Goal: Information Seeking & Learning: Compare options

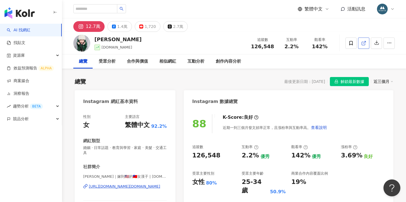
click at [363, 42] on icon at bounding box center [363, 43] width 5 height 5
click at [178, 0] on div "繁體中文 活動訊息" at bounding box center [233, 9] width 321 height 18
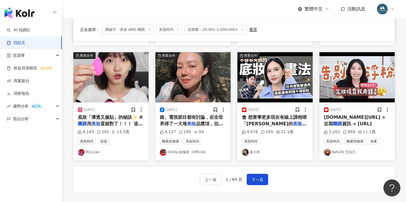
scroll to position [274, 0]
click at [304, 167] on div "上一頁 2 / 69 頁 下一頁" at bounding box center [233, 179] width 321 height 25
click at [351, 117] on span "mai.app/7tp5wf ⟢ 近期" at bounding box center [354, 120] width 61 height 12
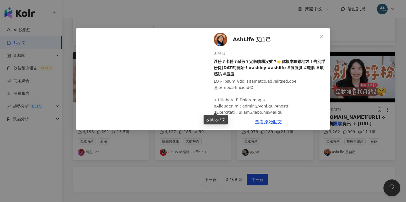
scroll to position [0, 0]
click at [241, 39] on span "AshLife 艾自己" at bounding box center [252, 40] width 38 height 8
click at [117, 6] on div "AshLife 艾自己 2025/7/5 浮粉？卡粉？融妝？定妝噴霧沒效？👉你根本噴錯地方！告別浮粉從今天開始！#ashley #ashlife #痘痘肌 #…" at bounding box center [203, 101] width 406 height 202
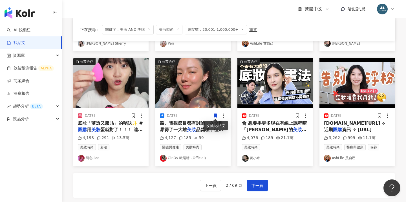
scroll to position [268, 0]
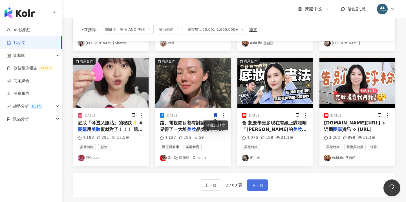
click at [262, 182] on span "下一頁" at bounding box center [257, 185] width 12 height 7
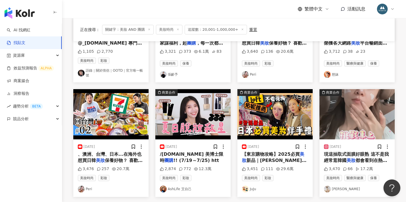
scroll to position [240, 0]
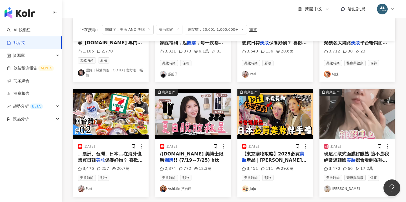
click at [115, 151] on span "、澳洲、台灣、日本...在海外也想買日韓" at bounding box center [110, 157] width 64 height 12
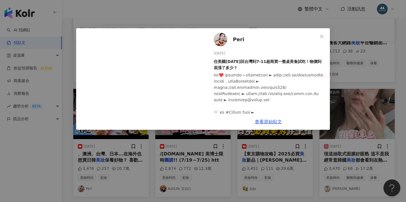
click at [273, 152] on div "Peri 2024/1/18 住美國4年後回台灣到7-11超商買一整桌美食試吃！物價到底漲了多少？ 3,476 257 20.7萬 查看原始貼文" at bounding box center [203, 101] width 406 height 202
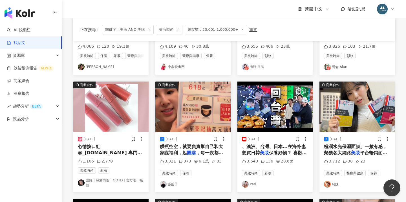
scroll to position [129, 0]
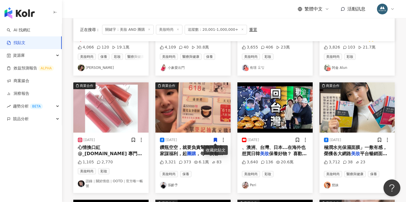
click at [201, 149] on span "鑽瓶空空，就要負責幫自己和大家謀福利，起" at bounding box center [191, 151] width 63 height 12
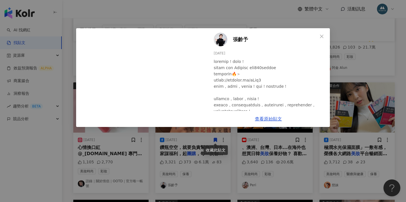
click at [250, 149] on div "張齡予 2024/6/5 3,321 373 6.1萬 83 查看原始貼文" at bounding box center [203, 101] width 406 height 202
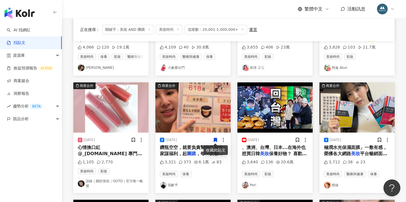
click at [215, 138] on icon at bounding box center [215, 140] width 3 height 4
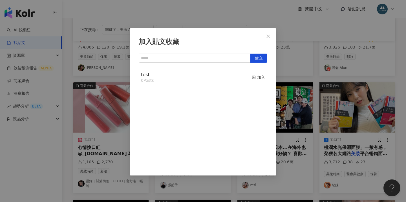
click at [333, 107] on div "加入貼文收藏 建立 test 0 Posts 加入" at bounding box center [203, 101] width 406 height 202
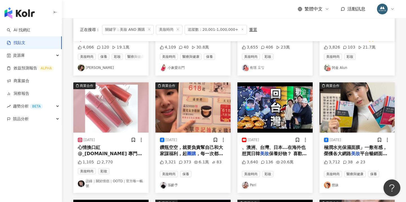
click at [191, 145] on span "鑽瓶空空，就要負責幫自己和大家謀福利，起" at bounding box center [191, 151] width 63 height 12
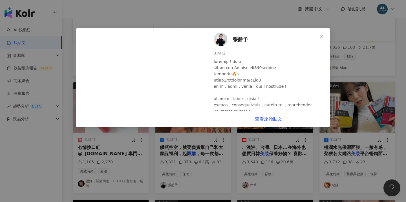
scroll to position [0, 0]
click at [221, 43] on img at bounding box center [221, 40] width 14 height 14
click at [238, 150] on div "張齡予 2024/6/5 3,321 373 6.1萬 83 查看原始貼文" at bounding box center [203, 101] width 406 height 202
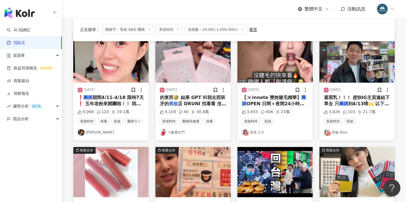
scroll to position [179, 0]
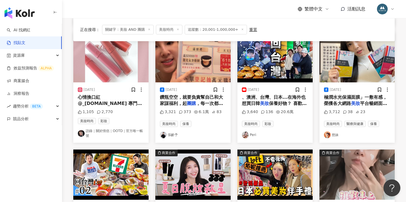
click at [211, 101] on span "，每一次都在大家要求中再團。 這次" at bounding box center [191, 107] width 63 height 12
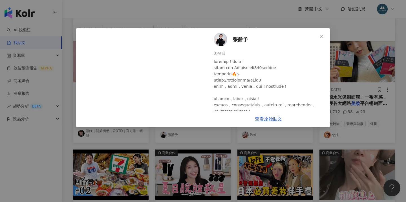
scroll to position [0, 0]
click at [261, 168] on div "張齡予 2024/6/5 3,321 373 6.1萬 83 查看原始貼文" at bounding box center [203, 101] width 406 height 202
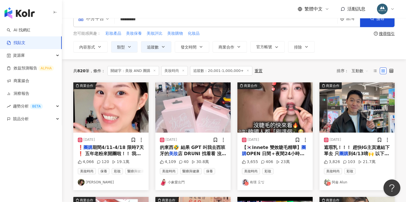
scroll to position [15, 0]
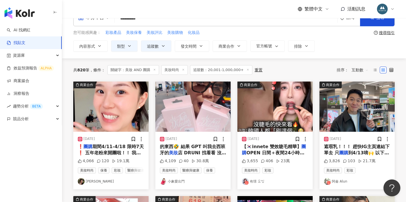
click at [190, 151] on span "店 DRUNI 找看看 沒想到都沒找" at bounding box center [193, 156] width 66 height 12
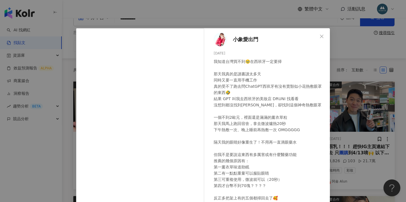
scroll to position [18, 0]
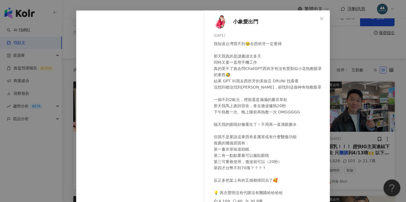
click at [355, 89] on div "小象愛出門 2025/6/1 我知道台灣買不到🥹在西班牙一定要掃 那天我真的是讀書讀太多天 同時又要一直用手機工作 真的受不了跑去問ChatGPT西班牙有沒有…" at bounding box center [203, 101] width 406 height 202
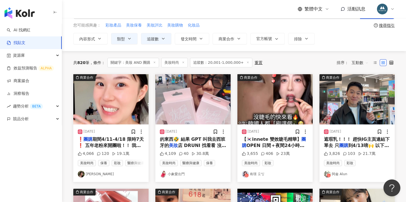
scroll to position [22, 0]
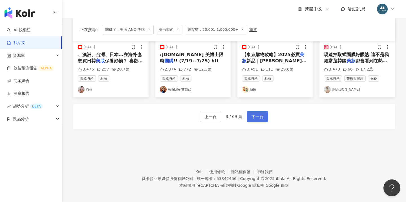
click at [261, 117] on button "下一頁" at bounding box center [257, 116] width 21 height 11
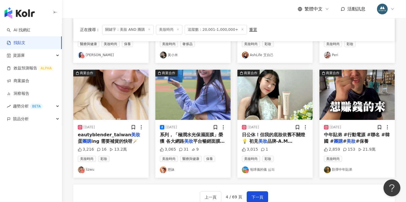
scroll to position [257, 0]
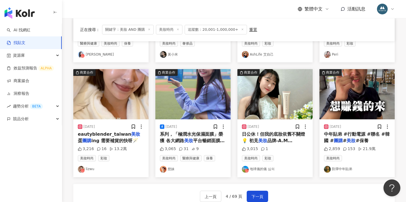
click at [349, 136] on div "中年貼弟 #行動電源 #聯名 #韓國 # 團購 # 美妝 #保養" at bounding box center [357, 137] width 66 height 13
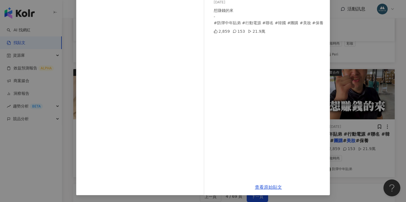
scroll to position [51, 0]
click at [336, 127] on div "防彈中年貼弟 2025/7/22 想賺錢的來 - #防彈中年貼弟 #行動電源 #聯名 #韓國 #團購 #美妝 #保養 2,859 153 21.9萬 查看原始…" at bounding box center [203, 101] width 406 height 202
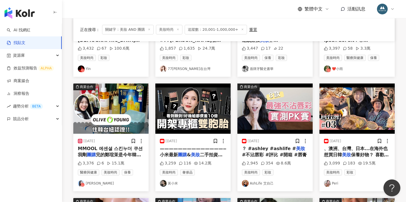
scroll to position [0, 0]
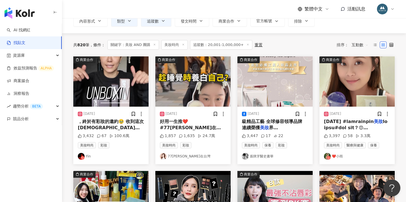
click at [109, 125] on div "，終於有彩妝的邀約🥹 收到這次韓國男士 美妝 品牌@obge_tw的合作 我自己是" at bounding box center [111, 124] width 66 height 13
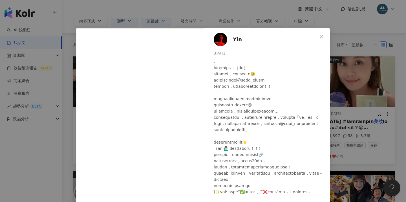
click at [90, 12] on div "Yin 2025/3/7 3,432 67 100.6萬 查看原始貼文" at bounding box center [203, 101] width 406 height 202
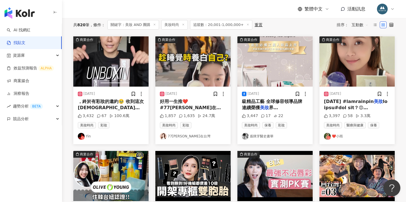
scroll to position [63, 0]
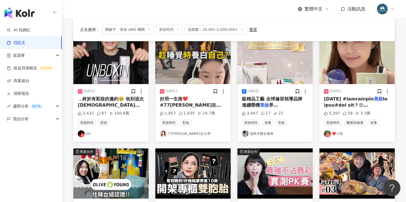
click at [357, 105] on span at bounding box center [371, 196] width 95 height 201
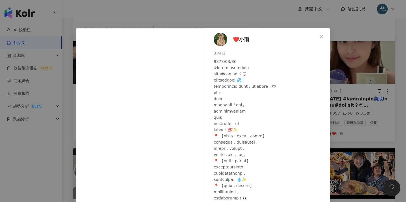
click at [219, 41] on img at bounding box center [221, 40] width 14 height 14
click at [145, 19] on div "❤️小雨 2025/5/25 3,397 58 3.3萬 查看原始貼文" at bounding box center [203, 101] width 406 height 202
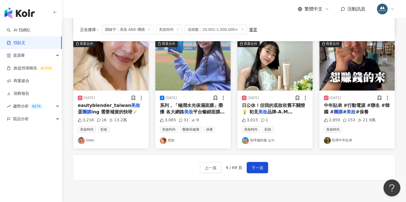
scroll to position [294, 0]
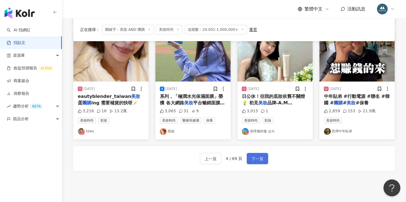
click at [250, 159] on button "下一頁" at bounding box center [257, 158] width 21 height 11
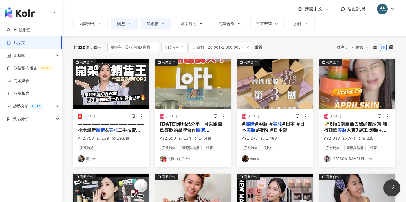
scroll to position [39, 0]
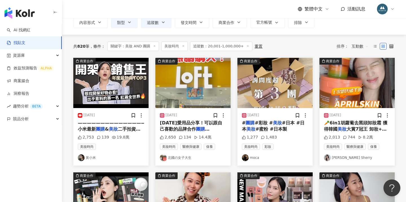
click at [190, 123] on span "𝟮𝟬𝟮𝟱年愛用品分享！可以跟自己喜歡的品牌合作" at bounding box center [191, 126] width 62 height 12
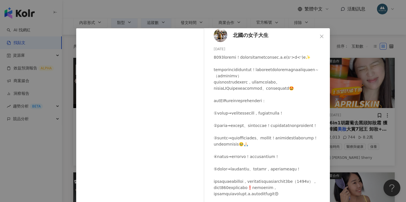
scroll to position [54, 0]
drag, startPoint x: 348, startPoint y: 123, endPoint x: 343, endPoint y: 124, distance: 5.2
click at [348, 123] on div "北國の女子大生 2025/4/30 2,650 134 14.4萬 查看原始貼文" at bounding box center [203, 101] width 406 height 202
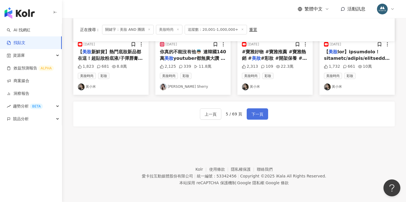
scroll to position [339, 0]
click at [254, 114] on span "下一頁" at bounding box center [257, 114] width 12 height 7
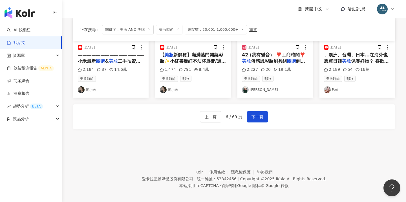
click at [292, 110] on div "上一頁 6 / 69 頁 下一頁" at bounding box center [233, 116] width 321 height 25
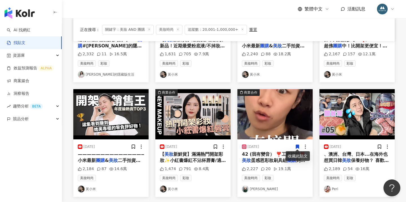
scroll to position [295, 0]
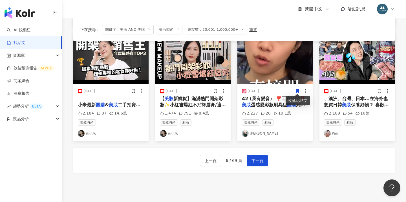
click at [355, 106] on div "、澳洲、台灣、日本...在海外也想買日韓 美妝 保養好物？ 喜歡 3CE、ETUDE" at bounding box center [357, 102] width 66 height 13
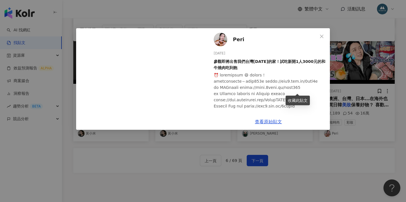
click at [130, 140] on div "Peri 2024/1/27 參觀即將出售我們台灣9年前的家！試吃新開1人3000元的和牛燒肉吃到飽 2,189 54 16萬 查看原始貼文" at bounding box center [203, 101] width 406 height 202
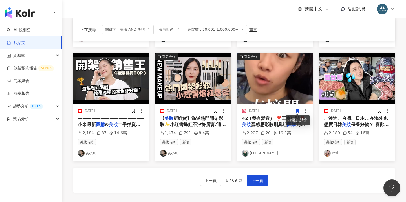
scroll to position [277, 0]
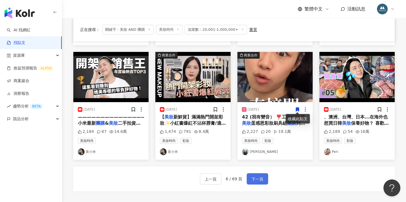
click at [262, 178] on span "下一頁" at bounding box center [257, 179] width 12 height 7
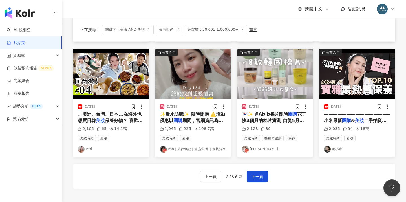
click at [197, 119] on span "期間，官網資訊為準 身為酒糟痘痘敏感肌 真的很不喜歡擦防曬 因為很悶、很黏、很不舒服 但皮膚科醫師一直提醒我要擦 😅 💧從6月開始用到 @shen_offic…" at bounding box center [193, 196] width 66 height 157
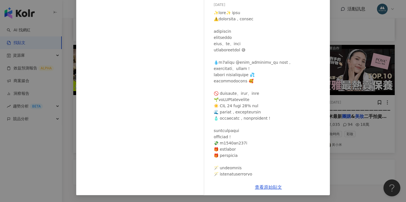
scroll to position [0, 0]
click at [359, 109] on div "Pon｜旅行食記｜豐盛生活 ｜穿搭分享 2024/10/21 1,945 225 108.7萬 查看原始貼文" at bounding box center [203, 101] width 406 height 202
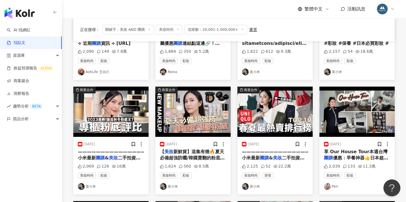
scroll to position [5, 0]
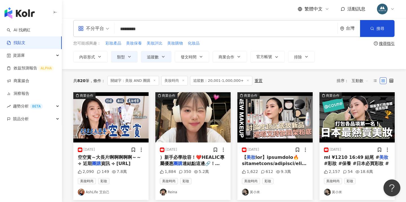
click at [191, 159] on span "）新手必學妝容！❤️HEALIC專屬優惠" at bounding box center [192, 160] width 65 height 12
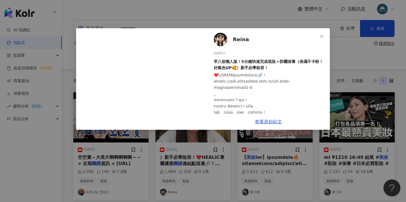
click at [223, 39] on img at bounding box center [221, 40] width 14 height 14
click at [293, 156] on div "Reina 2025/8/15 早八妝懶人版！5分鐘快速完成底妝＋防曬保養（保濕不卡粉！好氣色UP🥰）新手必學妝容！ 1,884 350 5.2萬 查看原始貼文" at bounding box center [203, 101] width 406 height 202
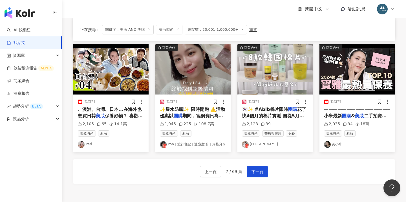
scroll to position [278, 0]
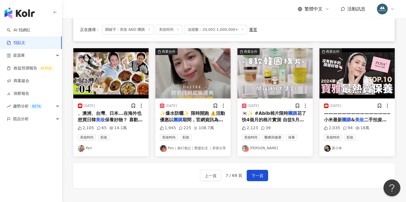
click at [273, 116] on div "🇰🇷✨ #Abib棉片限時 團購 花了快4個月的棉片實測 自從5月去韓國買了胡蘿蔔棉片後 就正式踏入棉片坑了₍ᐢ.ˬ.⑅ᐢ₎ 自己覺得棉片比面膜好用的地方： …" at bounding box center [275, 116] width 66 height 13
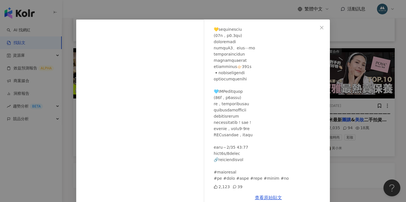
scroll to position [9, 0]
click at [343, 157] on div "Doris 毛毛 2024/9/17 2,123 39 查看原始貼文" at bounding box center [203, 101] width 406 height 202
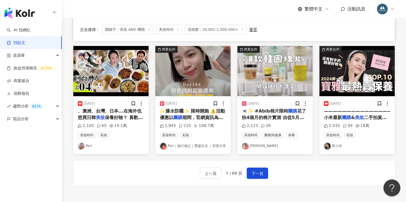
scroll to position [280, 0]
click at [280, 105] on div "2024/9/17 🇰🇷✨ #Abib棉片限時 團購 花了快4個月的棉片實測 自從5月去韓國買了胡蘿蔔棉片後 就正式踏入棉片坑了₍ᐢ.ˬ.⑅ᐢ₎ 自己覺得棉片…" at bounding box center [274, 124] width 75 height 57
click at [278, 109] on span "🇰🇷✨ #Abib棉片限時" at bounding box center [265, 110] width 46 height 5
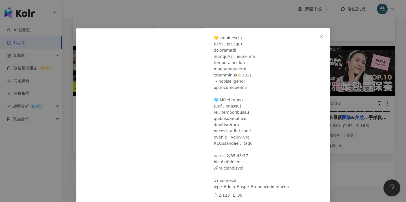
scroll to position [271, 0]
click at [114, 22] on div "Doris 毛毛 2024/9/17 2,123 39 查看原始貼文" at bounding box center [203, 101] width 406 height 202
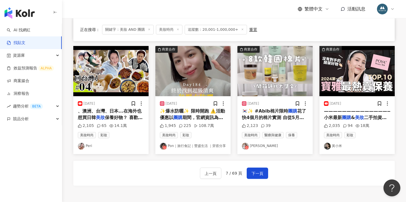
click at [197, 112] on span "✨爆水防曬✨ 限時開跑 ⚠️活動優惠以" at bounding box center [192, 114] width 65 height 12
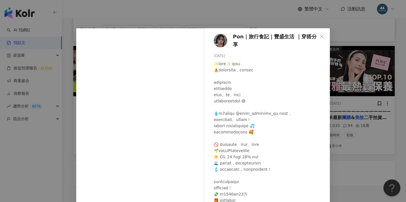
click at [340, 156] on div "Pon｜旅行食記｜豐盛生活 ｜穿搭分享 2024/10/21 1,945 225 108.7萬 查看原始貼文" at bounding box center [203, 101] width 406 height 202
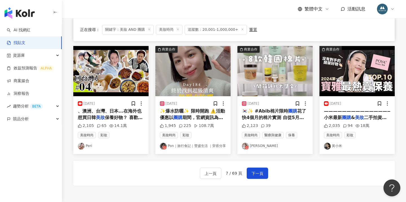
scroll to position [285, 0]
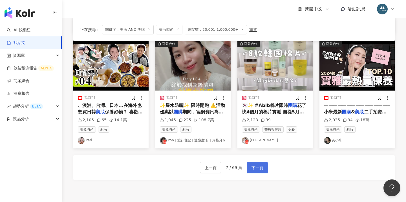
click at [257, 162] on button "下一頁" at bounding box center [257, 167] width 21 height 11
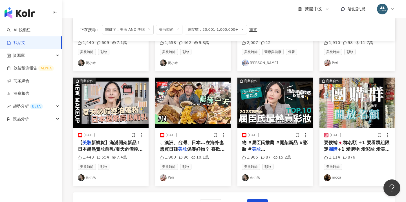
scroll to position [249, 0]
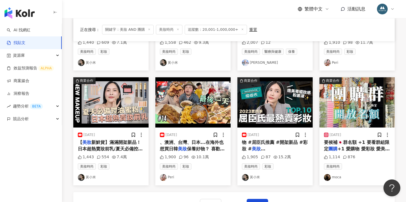
click at [347, 146] on span "+1 愛購物 愛彩妝 愛美食 愛雜貨 愛家電 +1 - 我們整整整理了9小時🤣 好療癒啊啊～～～～～ 你們實在太會買了❗️❗️ 帶回120公斤 超過1200個…" at bounding box center [357, 164] width 66 height 37
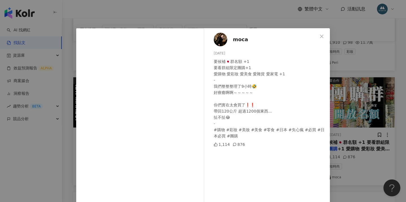
scroll to position [28, 0]
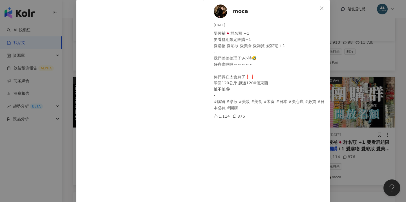
click at [382, 99] on div "moca 2024/5/23 要候補🇯🇵群名額 +1 要看群組限定團購+1 愛購物 愛彩妝 愛美食 愛雜貨 愛家電 +1 - 我們整整整理了9小時🤣 好療癒啊…" at bounding box center [203, 101] width 406 height 202
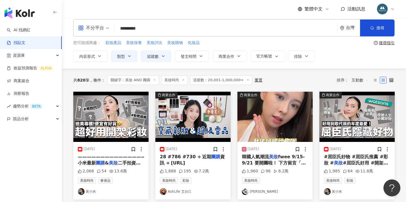
scroll to position [6, 0]
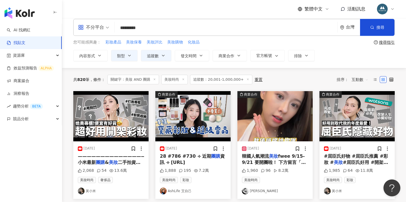
click at [278, 150] on div "[DATE]" at bounding box center [275, 149] width 66 height 6
click at [274, 158] on mark "美妝" at bounding box center [273, 155] width 9 height 5
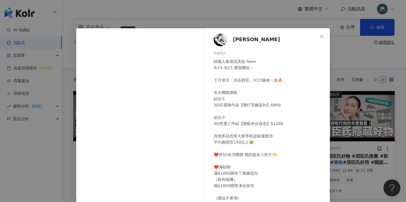
scroll to position [0, 0]
click at [222, 37] on img at bounding box center [221, 40] width 14 height 14
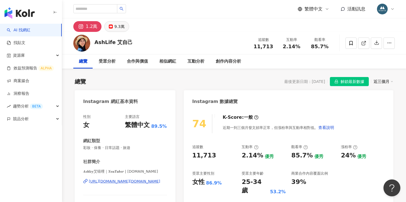
click at [118, 30] on button "9.3萬" at bounding box center [116, 26] width 25 height 11
click at [362, 43] on icon at bounding box center [363, 43] width 5 height 5
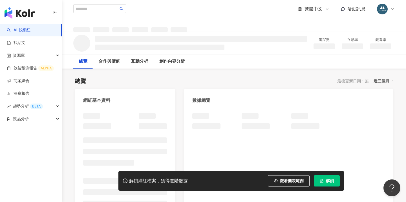
click at [327, 180] on span "解鎖" at bounding box center [330, 180] width 8 height 5
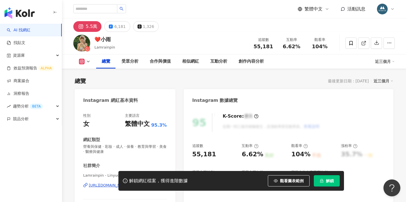
click at [332, 183] on button "解鎖" at bounding box center [327, 180] width 26 height 11
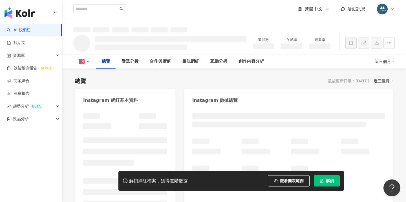
scroll to position [28, 0]
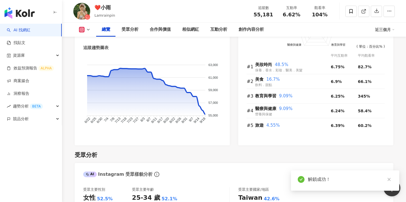
scroll to position [365, 0]
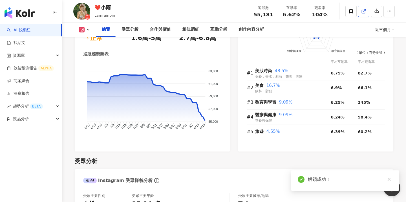
click at [363, 13] on icon at bounding box center [362, 11] width 3 height 3
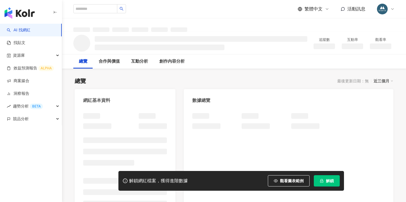
click at [326, 178] on button "解鎖" at bounding box center [327, 180] width 26 height 11
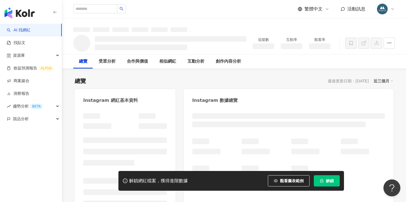
scroll to position [8, 0]
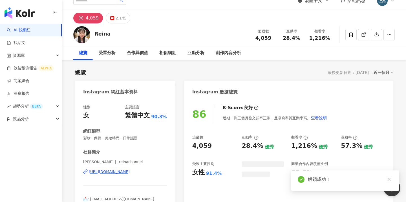
drag, startPoint x: 365, startPoint y: 35, endPoint x: 287, endPoint y: 38, distance: 77.3
click at [365, 35] on icon at bounding box center [362, 34] width 3 height 3
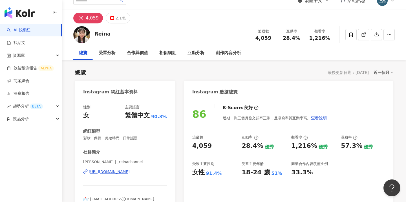
click at [252, 86] on div "Instagram 數據總覽" at bounding box center [288, 90] width 209 height 18
click at [219, 83] on div "Instagram 數據總覽" at bounding box center [288, 90] width 209 height 18
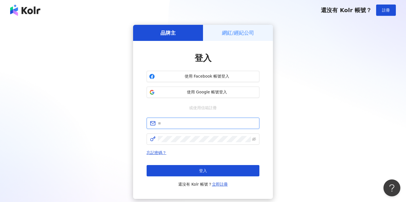
type input "**********"
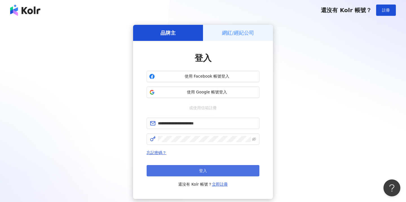
click at [211, 175] on button "登入" at bounding box center [203, 170] width 113 height 11
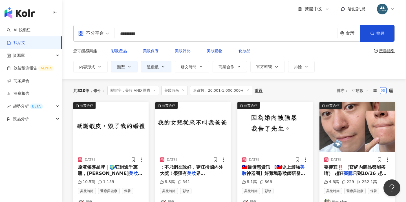
scroll to position [151, 0]
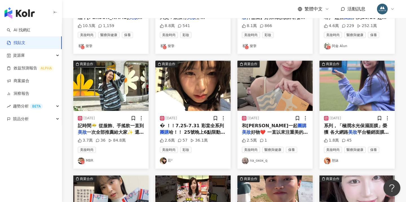
click at [202, 128] on div "� ！！7.25-7.31 彩棠全系列 團購 哈！！ 25號晚上6點限動上連結領券" at bounding box center [193, 129] width 66 height 13
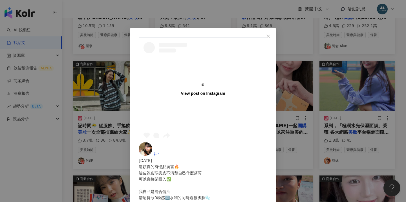
click at [259, 158] on div "View post on Instagram 莊² [DATE] 這顆真的有憶點厲害🔥 油皮乾皮瑕疵皮不清楚自己什麼膚質 可以直接閉眼入✅ 我自己是混合偏油 …" at bounding box center [203, 101] width 406 height 202
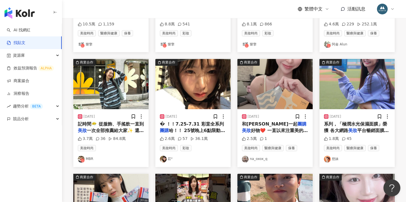
scroll to position [152, 0]
click at [354, 124] on span "系列，「極潤水光保濕面膜」榮獲 各大網路" at bounding box center [355, 127] width 63 height 12
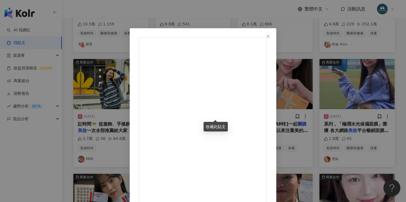
scroll to position [0, 0]
click at [196, 16] on div "慈妹 2023/10/13 1.8萬 45 查看原始貼文" at bounding box center [203, 101] width 406 height 202
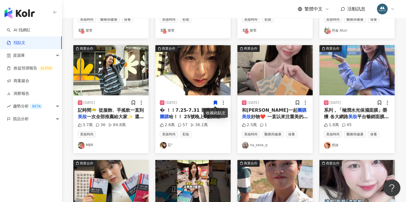
scroll to position [283, 0]
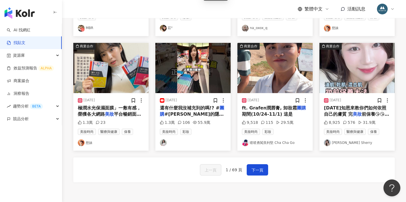
click at [198, 108] on span "還有什麼我沒補充到的嗎!? #" at bounding box center [190, 107] width 60 height 5
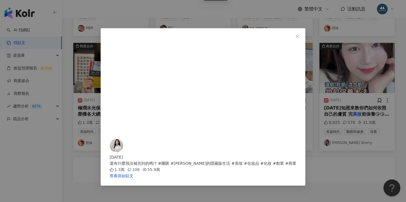
click at [377, 88] on div "2024/2/22 還有什麼我沒補充到的嗎!? #團購 #雪倫的隱藏版生活 #美妝 #化妝品 #化妝 #創業 #商業 1.3萬 106 55.9萬 查看原始貼文" at bounding box center [203, 101] width 406 height 202
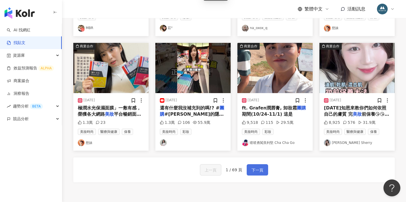
click at [256, 167] on span "下一頁" at bounding box center [257, 170] width 12 height 7
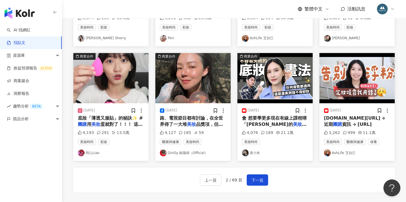
scroll to position [271, 0]
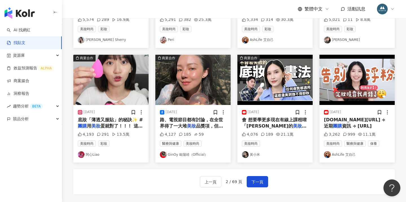
click at [189, 119] on span "路、電視節目都有討論，在全世界得了一大堆" at bounding box center [191, 123] width 63 height 12
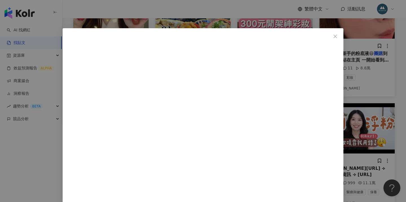
scroll to position [280, 0]
click at [356, 140] on div "GinOy 歐陽靖（Official） 2024/11/11 4,127 185 59 查看原始貼文" at bounding box center [203, 101] width 406 height 202
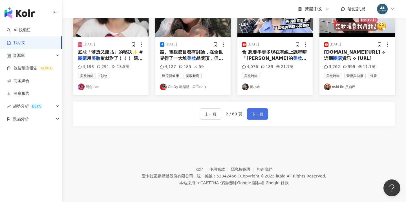
scroll to position [339, 0]
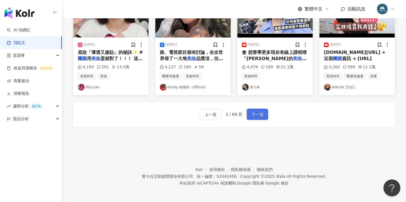
click at [256, 113] on span "下一頁" at bounding box center [257, 114] width 12 height 7
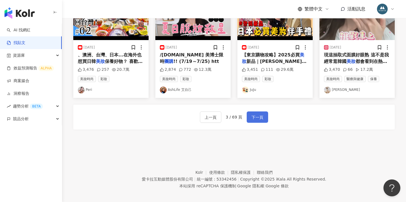
click at [257, 114] on span "下一頁" at bounding box center [257, 117] width 12 height 7
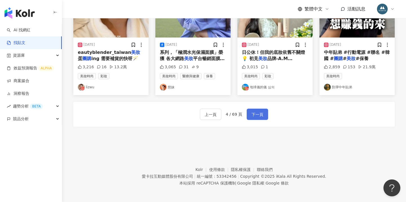
click at [256, 115] on span "下一頁" at bounding box center [257, 114] width 12 height 7
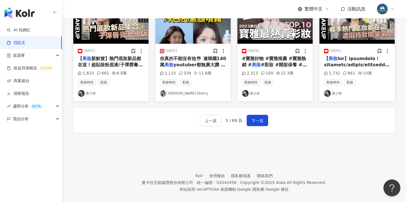
scroll to position [332, 0]
click at [258, 118] on span "下一頁" at bounding box center [257, 120] width 12 height 7
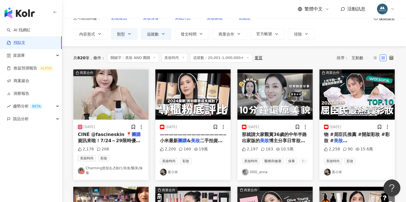
scroll to position [33, 0]
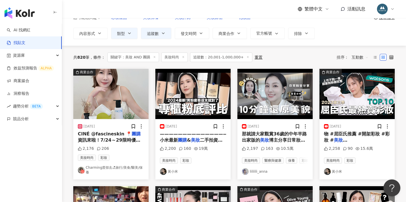
click at [280, 146] on div "10.5萬" at bounding box center [284, 149] width 17 height 6
click at [116, 137] on span "資訊來啦！7/24～29限時優惠（再" at bounding box center [109, 143] width 63 height 12
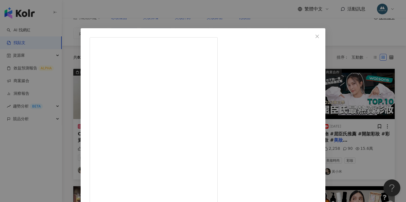
scroll to position [0, 0]
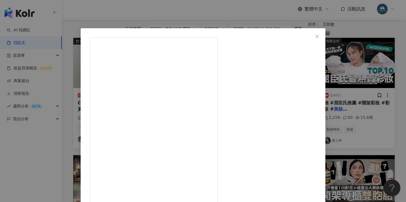
click at [102, 14] on div "Charming度假去🏖旅行/美食/醫美/保養 2025/7/24 2,176 206 查看原始貼文" at bounding box center [203, 101] width 406 height 202
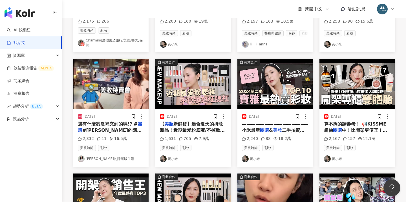
scroll to position [157, 0]
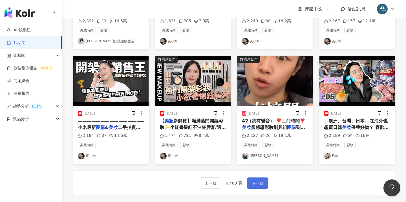
click at [262, 180] on span "下一頁" at bounding box center [257, 183] width 12 height 7
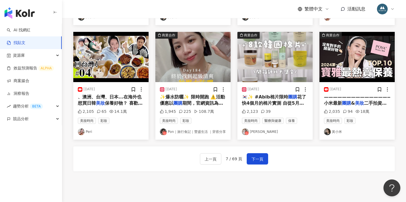
scroll to position [294, 0]
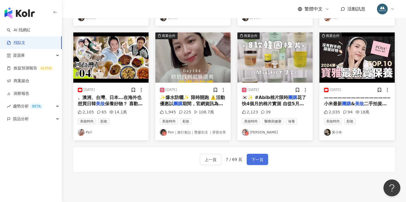
click at [254, 158] on span "下一頁" at bounding box center [257, 159] width 12 height 7
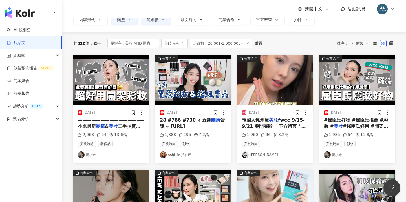
scroll to position [47, 0]
click at [276, 118] on div "韓國人氣潮流 美妝 fwee 9/15-9/21 要開團啦！ 下方留言「水晶唇彩」9/15爆搶一波🔥 本次 團購 價格 組合① 3D任選兩件組【贈打亮鑰匙扣】…" at bounding box center [275, 123] width 66 height 13
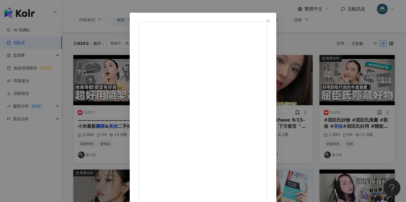
scroll to position [5, 0]
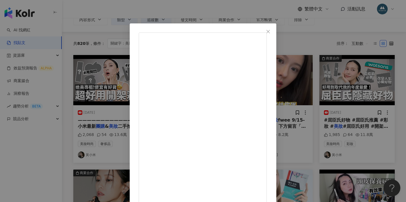
click at [356, 113] on div "于娜AhMiu 2025/9/12 韓國人氣潮流美妝 fwee 9/15-9/21 要開團啦！ 下方留言「水晶唇彩」9/15爆搶一波🔥 本次團購價格 組合① …" at bounding box center [203, 101] width 406 height 202
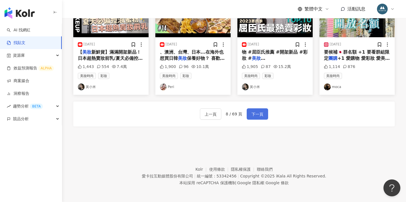
click at [256, 112] on span "下一頁" at bounding box center [257, 114] width 12 height 7
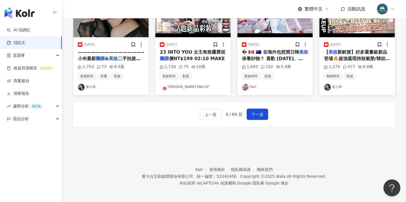
scroll to position [341, 0]
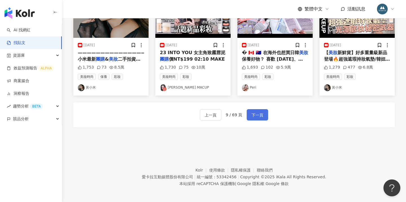
click at [260, 112] on span "下一頁" at bounding box center [257, 115] width 12 height 7
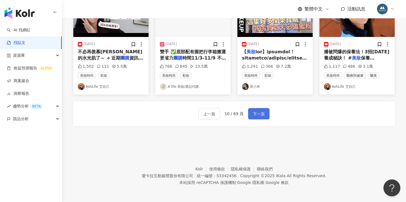
scroll to position [339, 0]
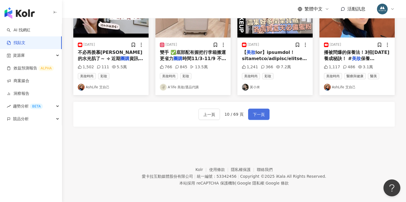
click at [259, 111] on span "下一頁" at bounding box center [259, 114] width 12 height 7
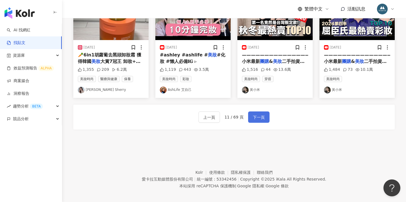
click at [254, 117] on span "下一頁" at bounding box center [259, 117] width 12 height 7
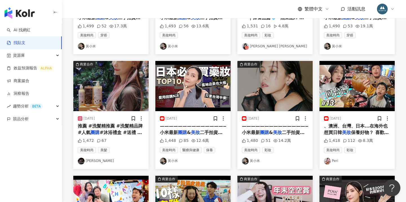
scroll to position [149, 0]
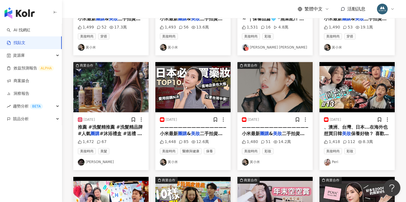
click at [114, 124] on span "推薦 #洗髮精推薦 #洗髮精品牌 #人氣" at bounding box center [110, 130] width 65 height 12
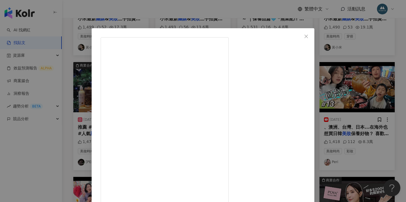
scroll to position [0, 0]
click at [111, 19] on div "Aya Tuan 2023/12/14 1,472 67 查看原始貼文" at bounding box center [203, 101] width 406 height 202
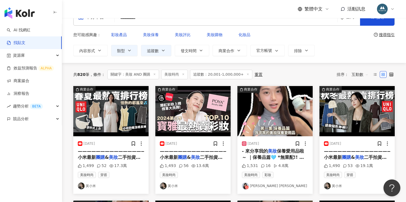
scroll to position [15, 0]
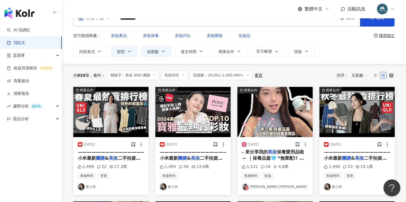
click at [282, 149] on div "- 來分享我的 美妝 保養愛用品啦～ ｜保養品篇🩵 *無業配!! 部分是我用超過4年以上 且回購很多的產品 跟大家分享&給大家參考看看 因爲九樣愛用品實在放不…" at bounding box center [275, 155] width 66 height 13
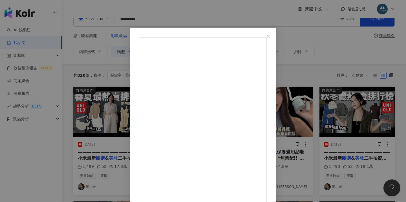
scroll to position [91, 0]
click at [366, 111] on div "楊佳臻 Katherine Yang 2025/8/1 1,531 16 4.8萬 查看原始貼文" at bounding box center [203, 101] width 406 height 202
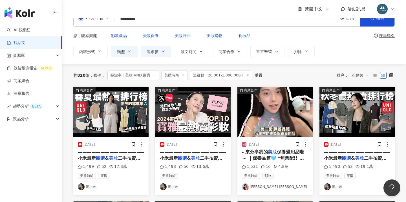
click at [259, 149] on span "- 來分享我的" at bounding box center [255, 151] width 26 height 5
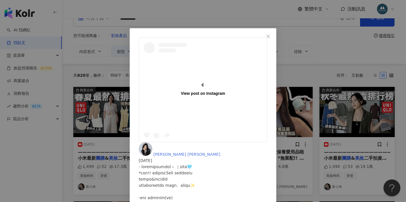
click at [152, 142] on img at bounding box center [146, 149] width 14 height 14
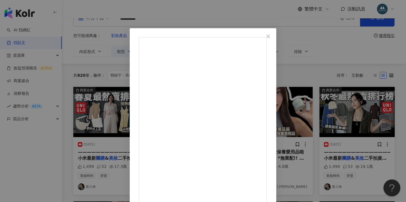
click at [174, 13] on div "楊佳臻 Katherine Yang 2025/8/1 1,531 16 4.8萬 查看原始貼文" at bounding box center [203, 101] width 406 height 202
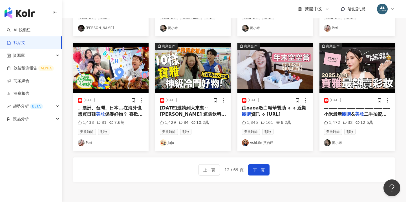
scroll to position [283, 0]
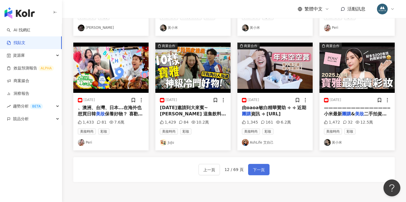
click at [260, 168] on span "下一頁" at bounding box center [259, 169] width 12 height 7
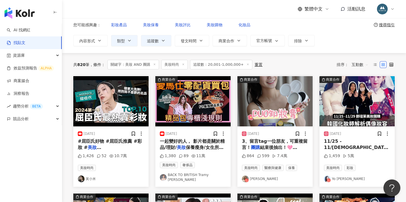
scroll to position [36, 0]
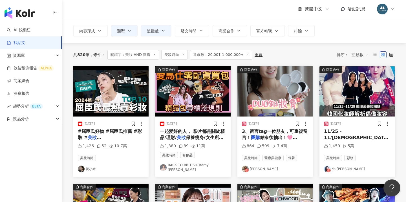
click at [276, 128] on span "3、留言tag一位朋友，可重複留言！" at bounding box center [275, 134] width 66 height 12
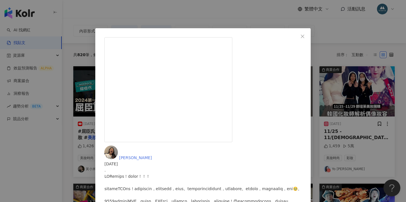
click at [118, 145] on img at bounding box center [111, 152] width 14 height 14
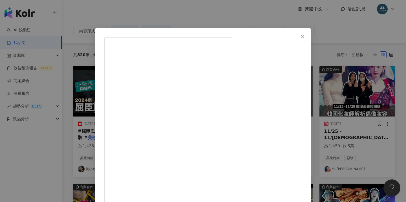
click at [142, 13] on div "Hanne 2024/5/27 864 599 7.4萬 查看原始貼文" at bounding box center [203, 101] width 406 height 202
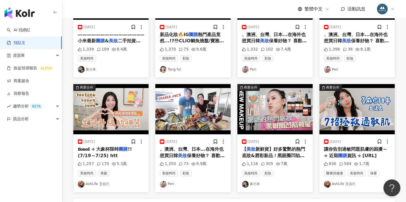
scroll to position [274, 0]
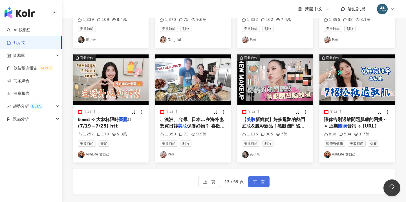
click at [258, 180] on span "下一頁" at bounding box center [259, 181] width 12 height 7
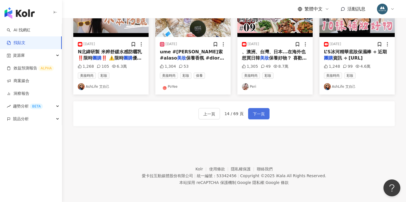
scroll to position [339, 0]
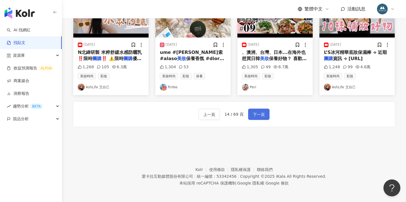
click at [256, 114] on span "下一頁" at bounding box center [259, 114] width 12 height 7
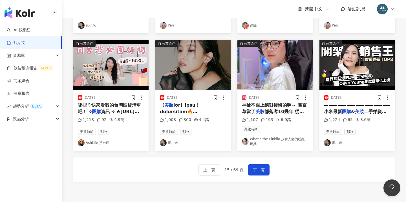
scroll to position [294, 0]
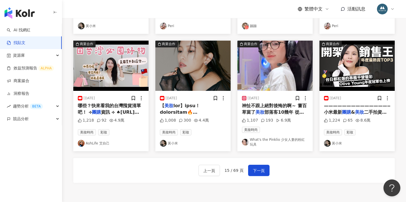
click at [270, 103] on span "神扯不跟上絕對後悔的啊～ 嘗百草當了" at bounding box center [274, 109] width 65 height 12
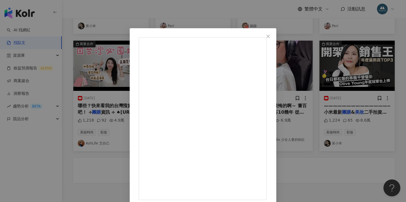
scroll to position [2, 0]
click at [381, 89] on div "What's the Pinklio 少女人妻的粉紅玩具 2025/6/6 1,107 193 6.9萬 查看原始貼文" at bounding box center [203, 101] width 406 height 202
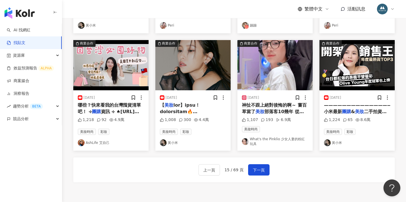
scroll to position [295, 0]
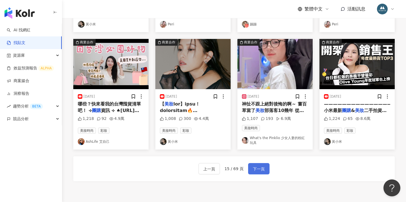
click at [255, 168] on span "下一頁" at bounding box center [259, 168] width 12 height 7
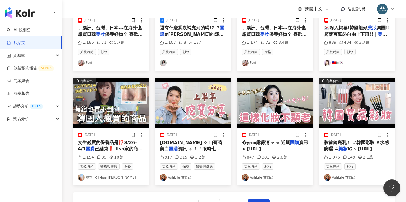
scroll to position [247, 0]
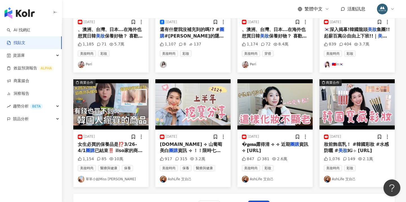
click at [113, 142] on span "女生必買的保養品是⁉️3/26-4/1" at bounding box center [107, 147] width 59 height 12
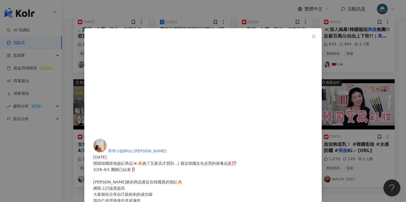
scroll to position [0, 0]
click at [107, 139] on img at bounding box center [100, 146] width 14 height 14
click at [219, 167] on div "單單小姐Miss DanDan 2024/3/26 開箱韓國當地超紅商品🇰🇷🔥跑了五家店才買到…| 最近韓國女生必買的保養品是⁉️ 3/26-4/1 團購已結…" at bounding box center [203, 101] width 406 height 202
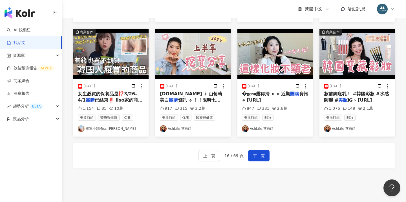
scroll to position [339, 0]
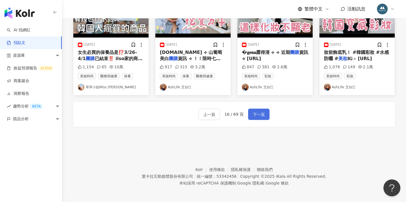
click at [261, 111] on span "下一頁" at bounding box center [259, 114] width 12 height 7
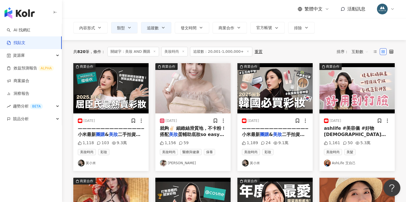
scroll to position [0, 0]
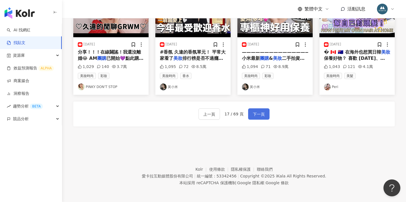
click at [254, 111] on span "下一頁" at bounding box center [259, 114] width 12 height 7
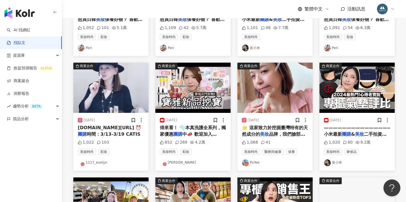
scroll to position [147, 0]
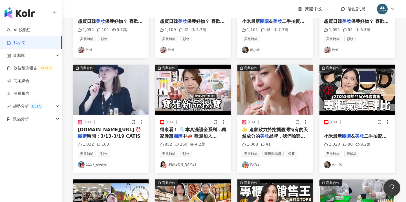
click at [272, 135] on span "品牌，我們臉部最常見的就是毛孔問題，" at bounding box center [273, 139] width 63 height 12
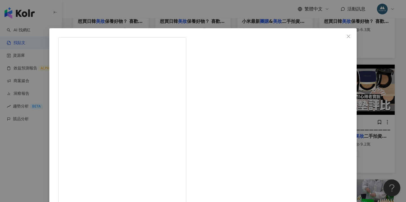
scroll to position [147, 0]
click at [344, 121] on div "PoYee 2024/5/30 1,068 41 查看原始貼文" at bounding box center [203, 101] width 406 height 202
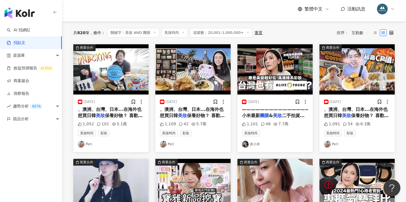
scroll to position [50, 0]
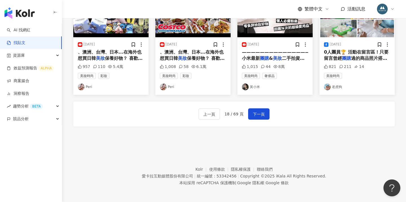
click at [262, 104] on div "上一頁 18 / 69 頁 下一頁" at bounding box center [233, 113] width 321 height 25
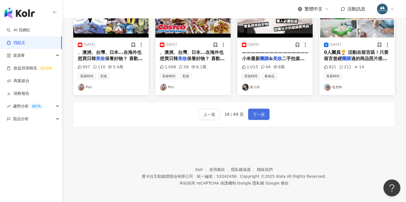
click at [261, 111] on span "下一頁" at bounding box center [259, 114] width 12 height 7
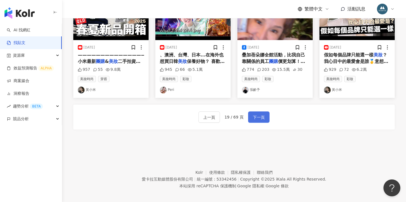
click at [254, 114] on span "下一頁" at bounding box center [259, 117] width 12 height 7
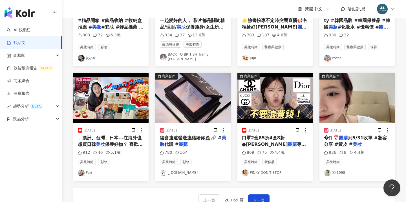
scroll to position [256, 0]
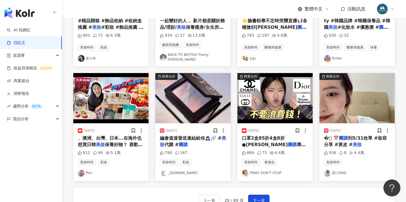
click at [343, 136] on mark "團購" at bounding box center [343, 137] width 9 height 5
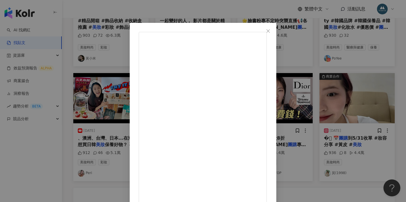
scroll to position [6, 0]
drag, startPoint x: 366, startPoint y: 121, endPoint x: 361, endPoint y: 121, distance: 4.8
click at [366, 121] on div "萁(1998) 2025/5/17 黃皮真的可以嘗試粉色妝容 會發現新世界🥺 ✅想去黃 ✅澎潤蘋果肌 ✅修飾黑眼圈、淚溝凹陷 可以試試這種粉色澎潤色！黃黑皮也…" at bounding box center [203, 101] width 406 height 202
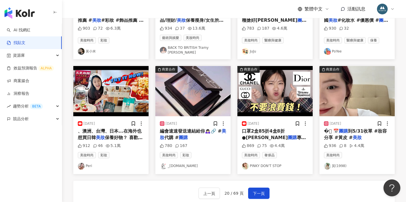
scroll to position [263, 0]
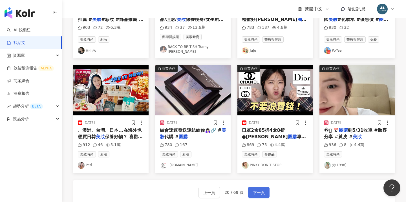
click at [257, 189] on span "下一頁" at bounding box center [259, 192] width 12 height 7
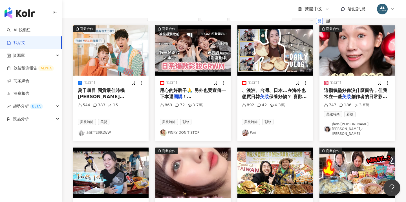
scroll to position [44, 0]
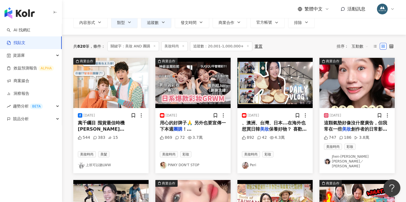
click at [349, 126] on span "創作者的日常影片裡面偷看到它的身影，" at bounding box center [355, 132] width 63 height 12
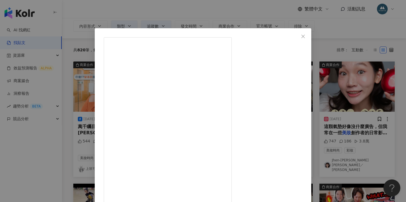
scroll to position [40, 0]
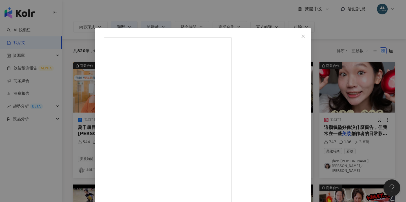
click at [353, 48] on div "Jhen-Yu Lin／小佛椰 2025/5/20 #J個很讚椰 終於來公開我在影片裡面臉很亮的秘密😻😻😻！！ 這顆氣墊好像沒什麼廣告，但我常在一些美妝創作者…" at bounding box center [203, 101] width 406 height 202
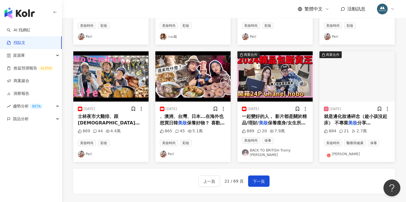
scroll to position [249, 0]
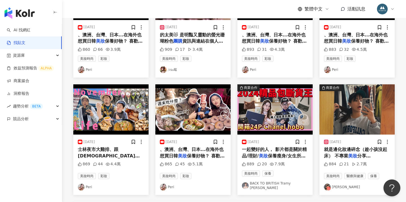
click at [344, 146] on div "就是邊化妝邊碎念（趁小孩沒起床） 不專業 美妝 分享哈哈哈哈 請見諒🤭 也是第一" at bounding box center [357, 152] width 66 height 13
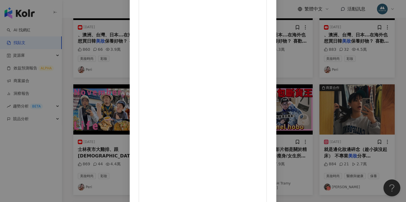
scroll to position [51, 0]
click at [351, 88] on div "蕾蕾 2025/4/10 884 21 2.7萬 查看原始貼文" at bounding box center [203, 101] width 406 height 202
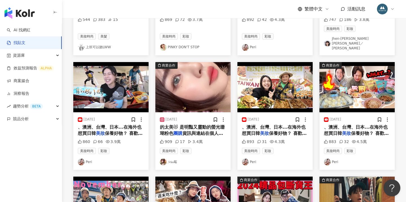
scroll to position [264, 0]
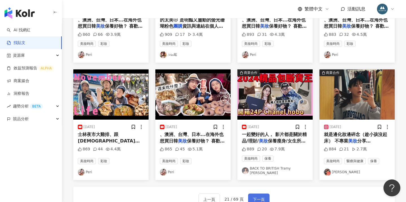
click at [255, 193] on button "下一頁" at bounding box center [258, 198] width 21 height 11
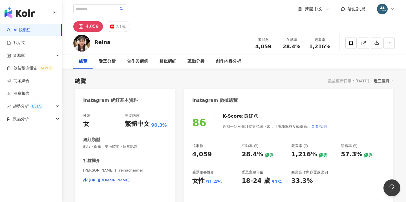
click at [21, 13] on img "button" at bounding box center [20, 12] width 30 height 11
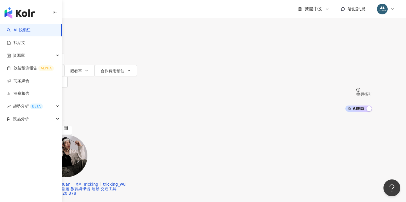
click at [116, 11] on input "search" at bounding box center [93, 5] width 46 height 11
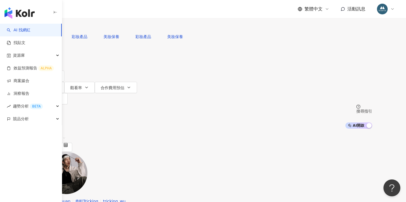
type input "**********"
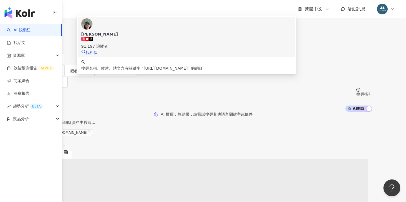
click at [157, 37] on span "Sara Lee" at bounding box center [186, 34] width 210 height 6
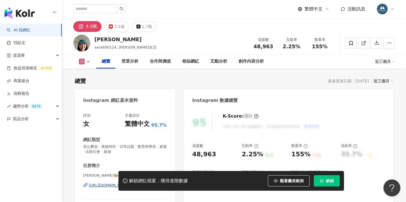
scroll to position [273, 0]
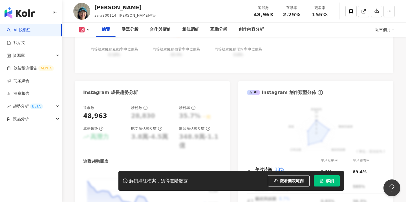
click at [326, 182] on span "解鎖" at bounding box center [330, 180] width 8 height 5
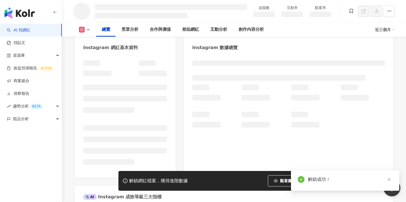
scroll to position [47, 0]
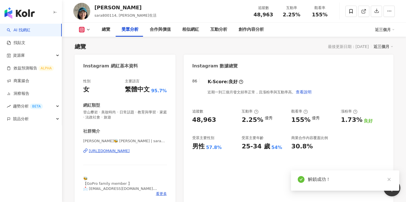
scroll to position [117, 0]
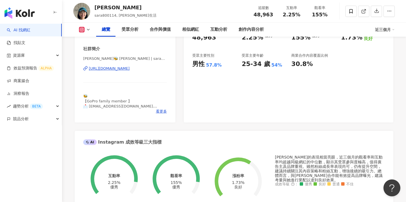
click at [195, 74] on div "86 K-Score : 良好 近期一到三個月發文頻率正常，且漲粉率與互動率高。 查看說明 追蹤數 48,963 互動率 2.25% 優秀 觀看率 155% …" at bounding box center [288, 57] width 209 height 132
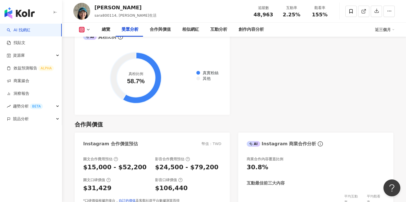
scroll to position [120, 0]
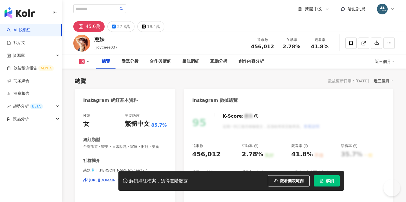
click at [323, 185] on button "解鎖" at bounding box center [327, 180] width 26 height 11
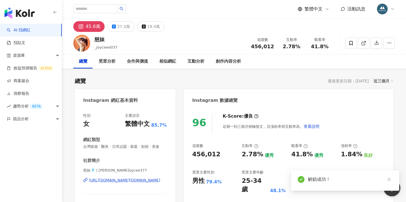
drag, startPoint x: 390, startPoint y: 179, endPoint x: 270, endPoint y: 116, distance: 135.2
click at [390, 179] on icon "close" at bounding box center [389, 179] width 4 height 4
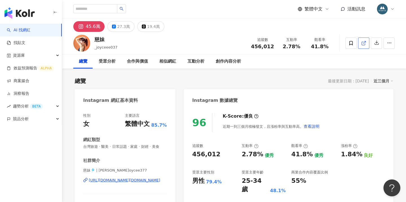
click at [368, 44] on link at bounding box center [363, 42] width 11 height 11
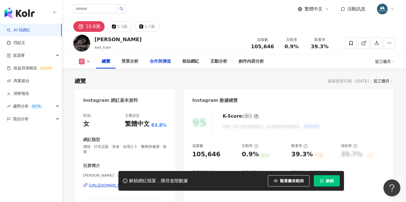
scroll to position [23, 0]
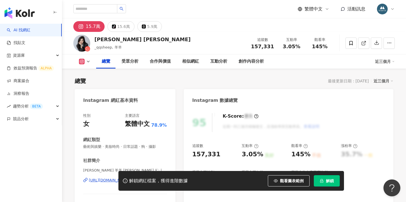
scroll to position [40, 0]
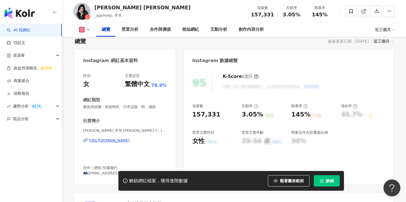
drag, startPoint x: 327, startPoint y: 182, endPoint x: 320, endPoint y: 143, distance: 39.5
click at [327, 182] on span "解鎖" at bounding box center [330, 180] width 8 height 5
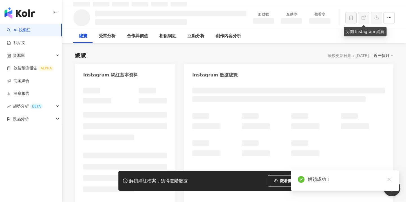
scroll to position [0, 0]
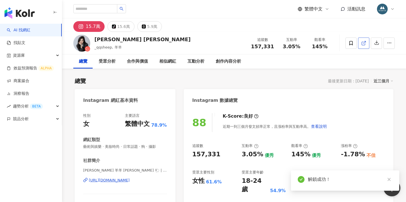
click at [361, 48] on link at bounding box center [363, 42] width 11 height 11
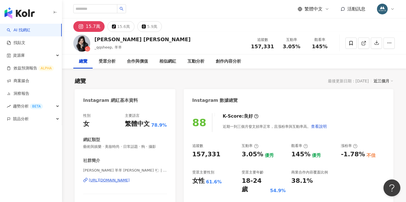
click at [30, 15] on img "button" at bounding box center [20, 12] width 30 height 11
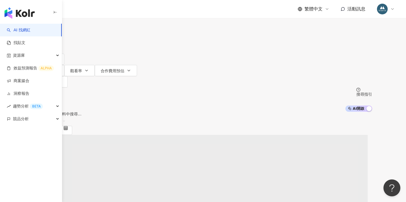
drag, startPoint x: 76, startPoint y: 31, endPoint x: 30, endPoint y: 26, distance: 46.1
click at [26, 13] on img "button" at bounding box center [20, 12] width 30 height 11
click at [116, 11] on input "search" at bounding box center [93, 5] width 46 height 11
paste input "**********"
type input "**********"
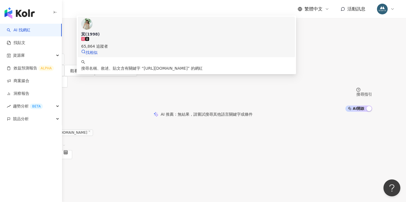
click at [167, 37] on span "萁(1998)" at bounding box center [186, 34] width 210 height 6
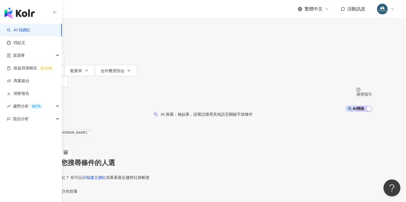
click at [68, 0] on div "繁體中文 活動訊息" at bounding box center [234, 9] width 344 height 18
drag, startPoint x: 150, startPoint y: 28, endPoint x: 143, endPoint y: 28, distance: 7.6
click at [116, 11] on input "search" at bounding box center [93, 5] width 46 height 11
paste input "**********"
type input "**********"
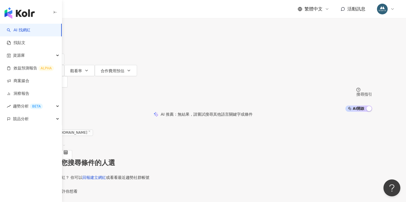
drag, startPoint x: 333, startPoint y: 35, endPoint x: 83, endPoint y: 51, distance: 249.9
click at [83, 51] on div "**********" at bounding box center [203, 56] width 361 height 112
click at [116, 11] on input "**********" at bounding box center [93, 5] width 46 height 11
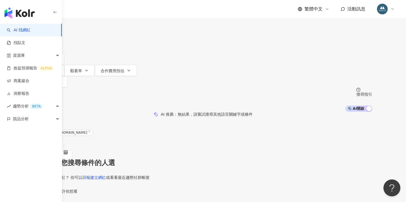
type input "**********"
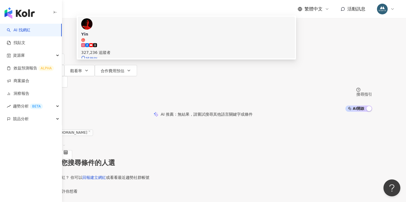
click at [176, 52] on div "327,236 追蹤者" at bounding box center [186, 52] width 210 height 6
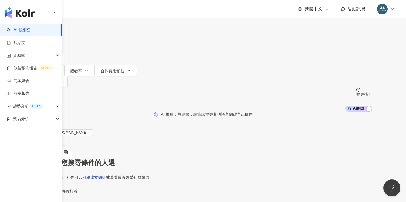
click at [67, 0] on div "繁體中文 活動訊息" at bounding box center [234, 9] width 344 height 18
click at [116, 11] on input "search" at bounding box center [93, 5] width 46 height 11
paste input "**********"
type input "**********"
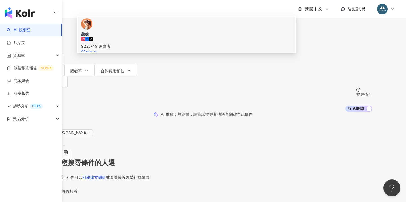
click at [178, 37] on span "慈妹" at bounding box center [186, 34] width 210 height 6
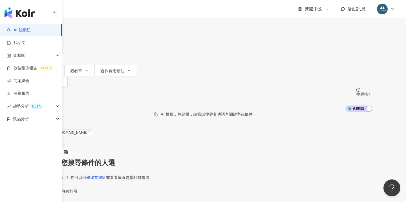
paste input "**********"
type input "**********"
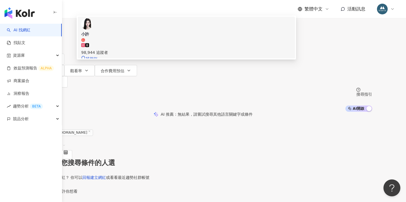
click at [162, 52] on div "98,944 追蹤者" at bounding box center [186, 52] width 210 height 6
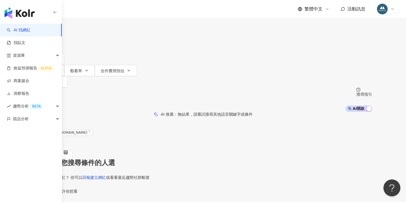
paste input "**********"
type input "**********"
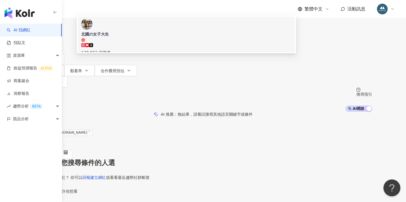
click at [172, 53] on div "138,583 追蹤者" at bounding box center [186, 52] width 210 height 6
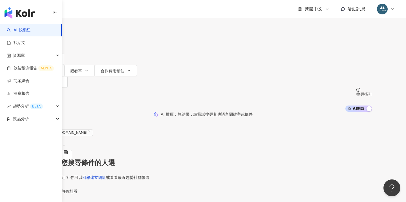
paste input "**********"
type input "**********"
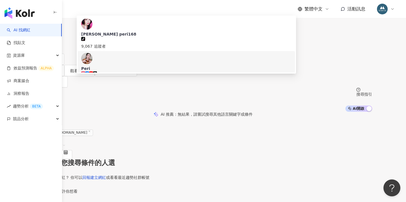
click at [172, 67] on span "Peri" at bounding box center [186, 69] width 210 height 6
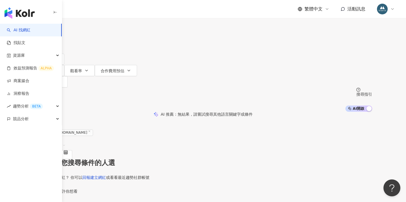
paste input "**********"
type input "**********"
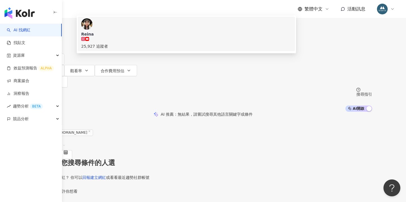
click at [172, 49] on div "25,927 追蹤者" at bounding box center [186, 43] width 210 height 12
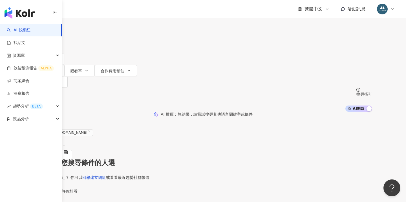
click at [125, 25] on div "不分平台 台灣 搜尋 52b3b580-96c6-4dd2-92cb-bf12c59af02e Reina 25,927 追蹤者 搜尋名稱、敘述、貼文含有關鍵…" at bounding box center [203, 15] width 338 height 31
click at [116, 11] on input "search" at bounding box center [93, 5] width 46 height 11
paste input "**********"
type input "**********"
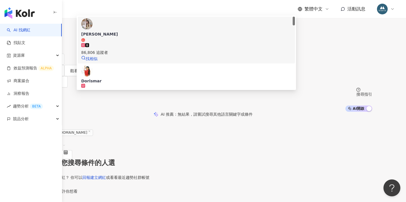
click at [176, 42] on span "Doris 毛毛" at bounding box center [186, 36] width 210 height 11
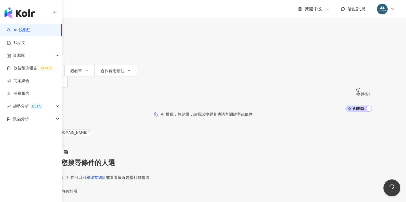
paste input "**********"
type input "**********"
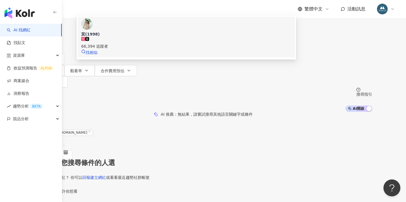
click at [182, 37] on span "萁(1998)" at bounding box center [186, 34] width 210 height 6
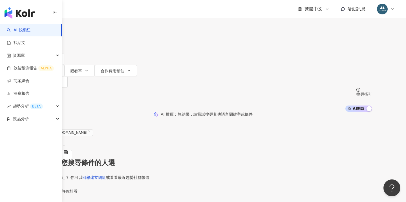
click at [116, 11] on input "search" at bounding box center [93, 5] width 46 height 11
paste input "**********"
type input "**********"
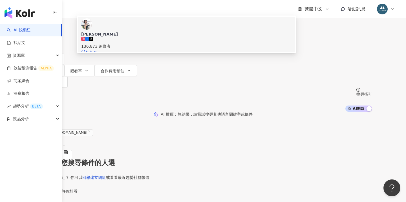
click at [173, 49] on div "136,873 追蹤者" at bounding box center [186, 46] width 210 height 6
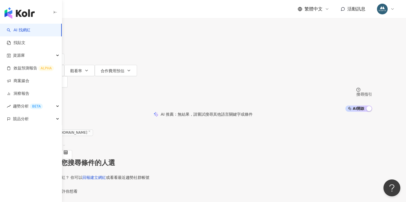
click at [116, 11] on input "search" at bounding box center [93, 5] width 46 height 11
type input "*"
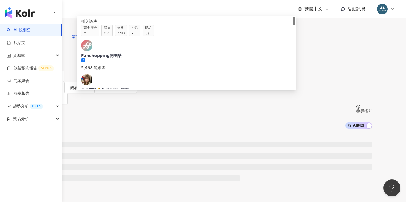
click at [113, 36] on span "聯集 OR" at bounding box center [106, 31] width 11 height 12
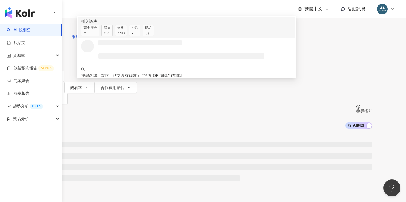
click at [113, 36] on span "聯集 OR" at bounding box center [106, 31] width 11 height 12
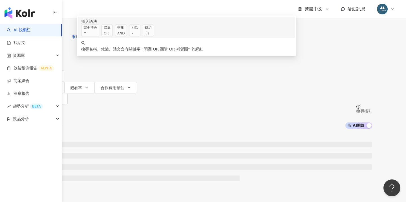
click at [110, 36] on div "OR" at bounding box center [107, 33] width 7 height 6
type input "**********"
click at [95, 128] on div at bounding box center [203, 173] width 406 height 90
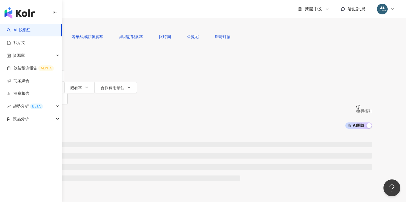
click at [60, 59] on button "類型" at bounding box center [47, 53] width 26 height 11
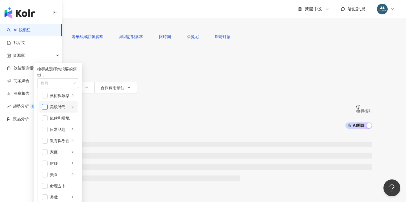
click at [48, 110] on span "button" at bounding box center [45, 107] width 6 height 6
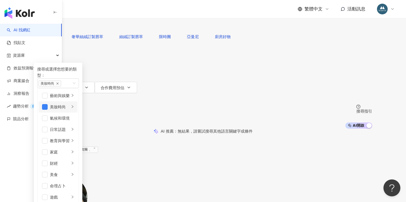
click at [70, 110] on div "美妝時尚" at bounding box center [60, 107] width 20 height 6
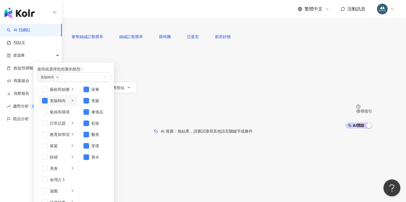
scroll to position [103, 0]
click at [249, 137] on div "共 10,000+ 筆 條件 ： 關鍵字：開團 OR 團購 OR 補貨團 、 重置 排序： 關聯性" at bounding box center [203, 156] width 338 height 39
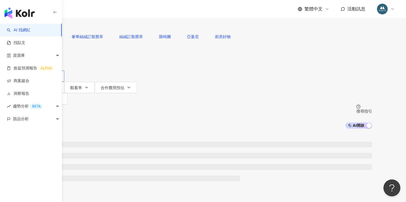
click at [64, 70] on button "追蹤數" at bounding box center [49, 75] width 30 height 11
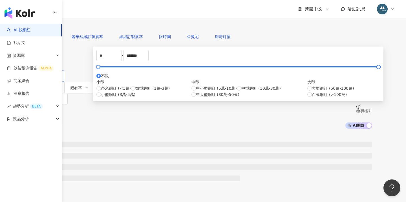
click at [58, 74] on icon "button" at bounding box center [56, 76] width 5 height 5
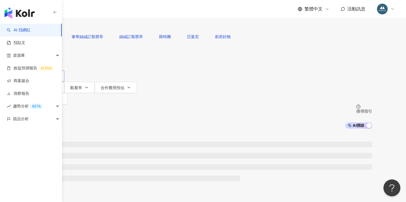
click at [64, 70] on button "追蹤數" at bounding box center [49, 75] width 30 height 11
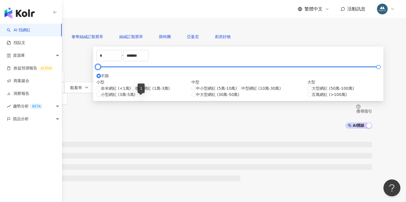
click at [99, 68] on div at bounding box center [97, 66] width 3 height 3
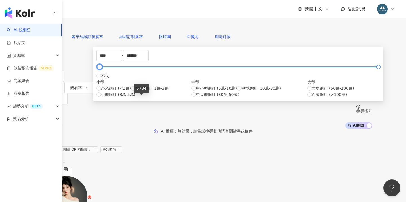
type input "*****"
click at [103, 68] on div at bounding box center [101, 66] width 3 height 3
click at [124, 128] on div "AI 推薦 ： 無結果，請嘗試搜尋其他語言關鍵字或條件" at bounding box center [203, 130] width 338 height 5
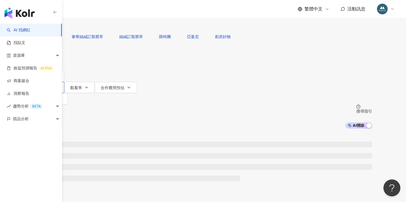
click at [58, 85] on icon "button" at bounding box center [56, 87] width 5 height 5
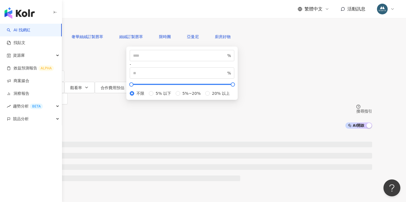
type input "*"
type input "**"
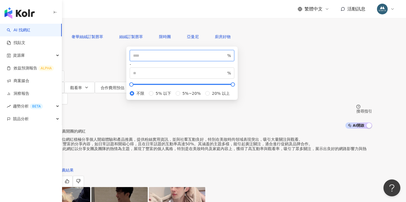
type input "*"
click at [212, 59] on input "*" at bounding box center [179, 55] width 93 height 6
click at [226, 76] on input "*" at bounding box center [179, 73] width 93 height 6
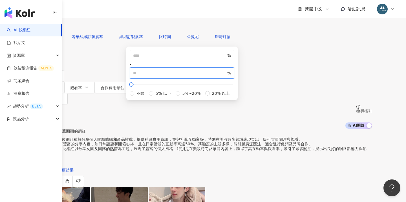
click at [226, 76] on input "*" at bounding box center [179, 73] width 93 height 6
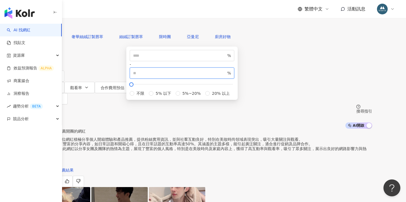
click at [226, 76] on input "*" at bounding box center [179, 73] width 93 height 6
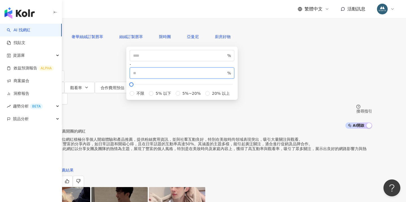
click at [226, 76] on input "**" at bounding box center [179, 73] width 93 height 6
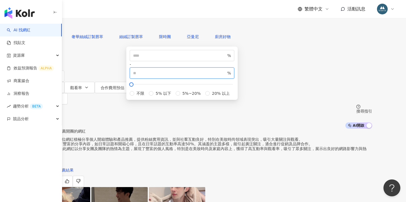
click at [226, 76] on input "**" at bounding box center [179, 73] width 93 height 6
type input "*"
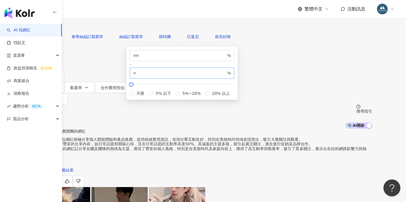
click at [231, 76] on span "%" at bounding box center [229, 73] width 4 height 6
click at [189, 59] on input "*" at bounding box center [179, 55] width 93 height 6
type input "*"
click at [210, 59] on input "*" at bounding box center [179, 55] width 93 height 6
click at [226, 76] on input "*" at bounding box center [179, 73] width 93 height 6
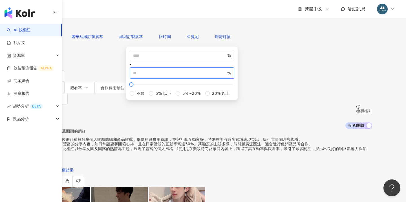
click at [226, 76] on input "*" at bounding box center [179, 73] width 93 height 6
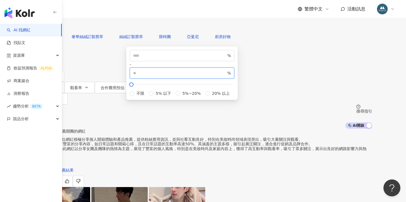
click at [226, 76] on input "*" at bounding box center [179, 73] width 93 height 6
click at [226, 76] on input "**" at bounding box center [179, 73] width 93 height 6
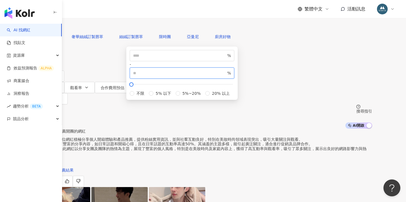
click at [226, 76] on input "**" at bounding box center [179, 73] width 93 height 6
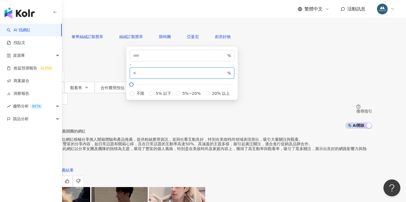
click at [226, 76] on input "**" at bounding box center [179, 73] width 93 height 6
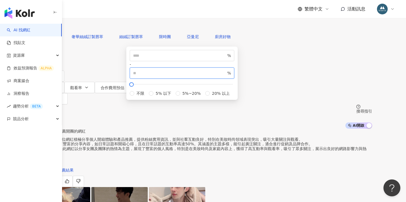
click at [226, 76] on input "**" at bounding box center [179, 73] width 93 height 6
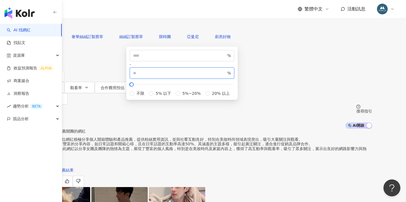
click at [226, 76] on input "**" at bounding box center [179, 73] width 93 height 6
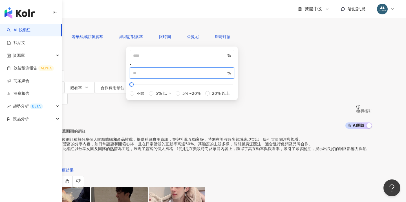
click at [226, 76] on input "**" at bounding box center [179, 73] width 93 height 6
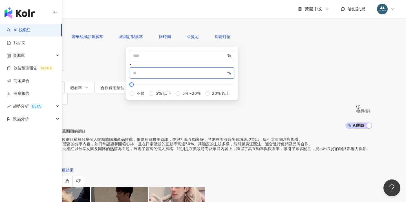
click at [226, 76] on input "**" at bounding box center [179, 73] width 93 height 6
type input "**"
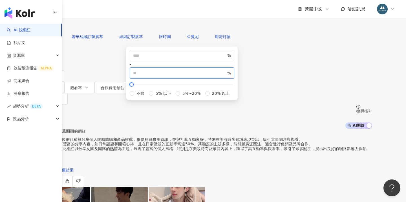
click at [226, 76] on input "**" at bounding box center [179, 73] width 93 height 6
click at [310, 128] on div "AI 推薦 ： 推薦開團的網紅" at bounding box center [203, 130] width 338 height 5
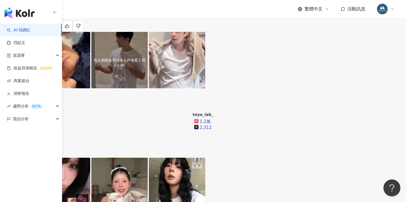
scroll to position [137, 0]
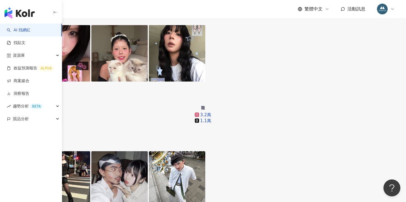
scroll to position [281, 0]
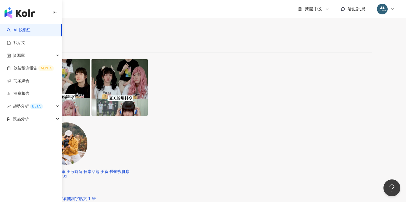
scroll to position [886, 0]
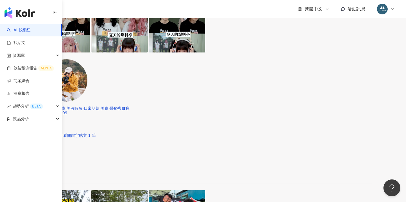
scroll to position [940, 0]
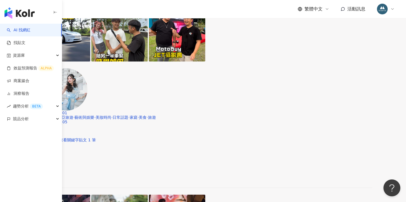
scroll to position [0, 0]
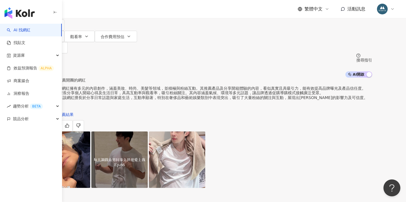
scroll to position [0, 0]
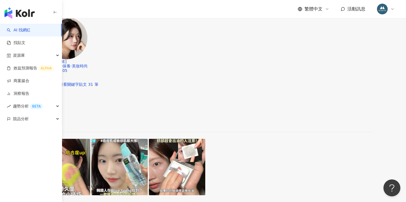
scroll to position [1216, 0]
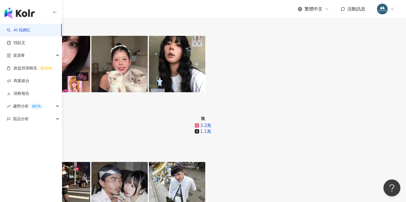
scroll to position [140, 0]
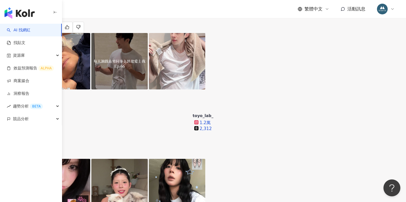
drag, startPoint x: 362, startPoint y: 81, endPoint x: 356, endPoint y: 79, distance: 6.0
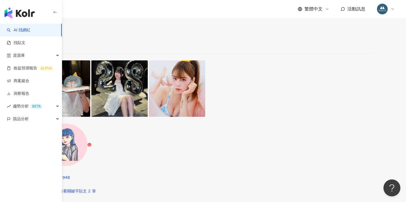
scroll to position [678, 0]
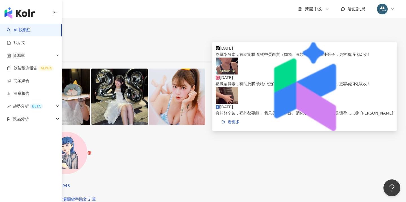
scroll to position [669, 0]
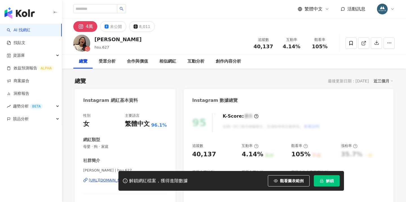
click at [323, 181] on icon "lock" at bounding box center [322, 181] width 4 height 4
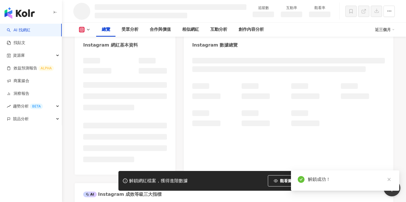
scroll to position [52, 0]
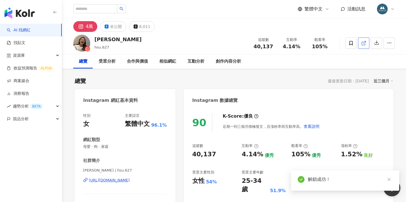
scroll to position [5, 0]
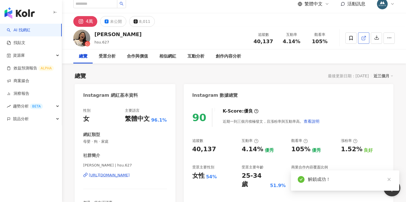
click at [365, 37] on icon at bounding box center [363, 38] width 5 height 5
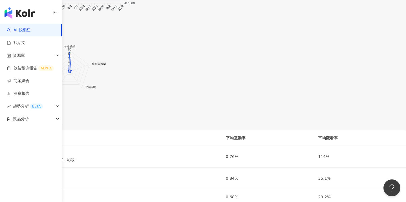
scroll to position [259, 0]
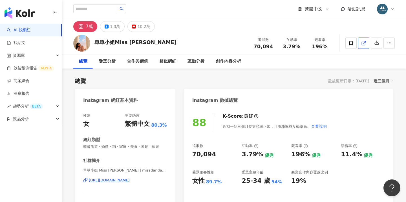
click at [365, 42] on polyline at bounding box center [364, 41] width 1 height 1
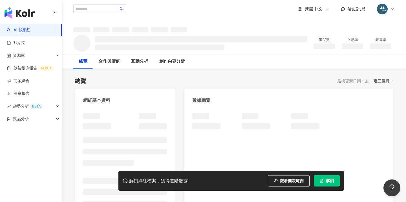
click at [325, 181] on button "解鎖" at bounding box center [327, 180] width 26 height 11
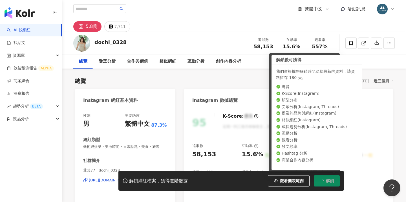
scroll to position [32, 0]
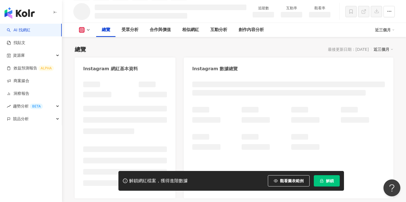
click at [227, 52] on div "總覽 最後更新日期：[DATE] 近三個月" at bounding box center [234, 49] width 318 height 8
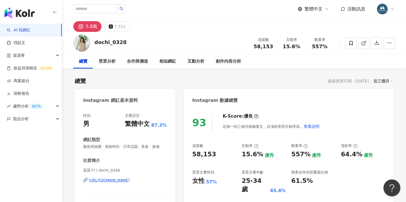
click at [30, 14] on img "button" at bounding box center [20, 12] width 30 height 11
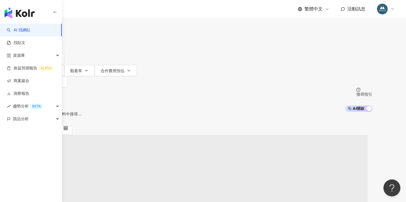
type input "**********"
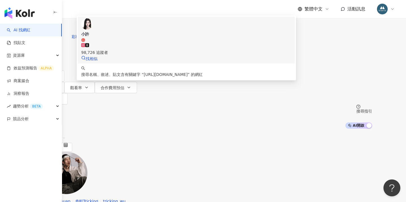
click at [169, 53] on div "98,726 追蹤者" at bounding box center [186, 49] width 210 height 12
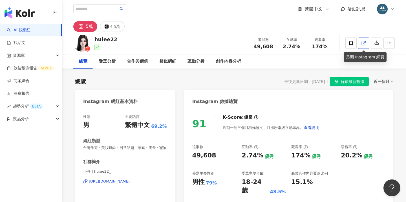
click at [364, 42] on icon at bounding box center [363, 43] width 5 height 5
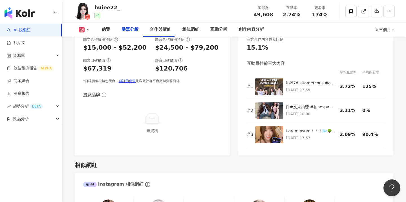
scroll to position [572, 0]
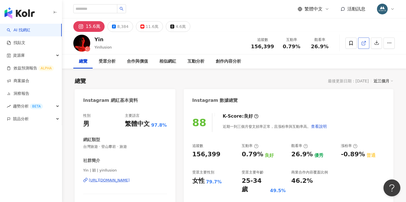
click at [363, 46] on span at bounding box center [363, 43] width 5 height 6
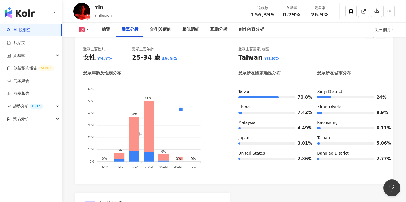
scroll to position [294, 0]
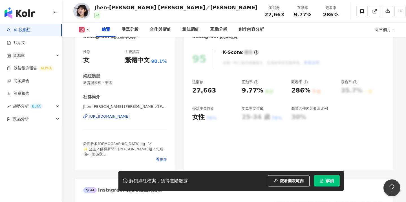
scroll to position [63, 0]
click at [331, 187] on div "解鎖網紅檔案，獲得進階數據 觀看圖表範例 解鎖" at bounding box center [230, 181] width 225 height 20
click at [331, 183] on button "解鎖" at bounding box center [327, 180] width 26 height 11
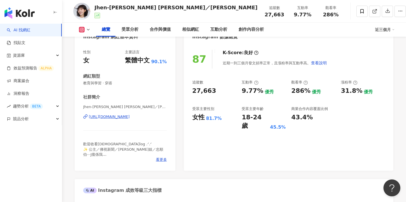
scroll to position [63, 0]
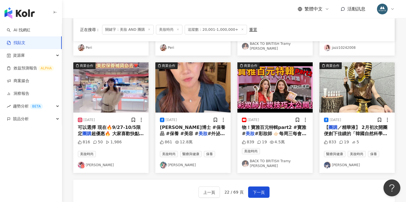
scroll to position [263, 0]
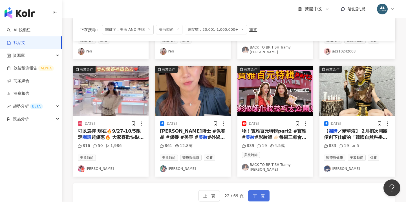
click at [259, 192] on span "下一頁" at bounding box center [259, 195] width 12 height 7
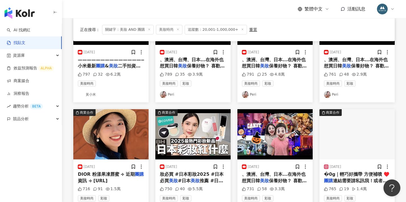
scroll to position [211, 0]
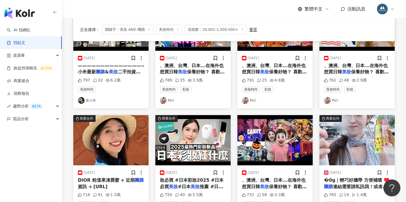
click at [356, 174] on div "[DATE]" at bounding box center [357, 173] width 66 height 6
click at [345, 179] on span "�𝟬𝗴｜輕巧好攜帶 方便補噴 ♥️" at bounding box center [356, 179] width 65 height 5
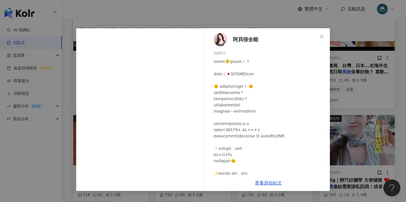
scroll to position [0, 0]
click at [239, 39] on span "阿貝很全能" at bounding box center [245, 40] width 25 height 8
click at [376, 81] on div "阿貝很全能 [DATE] 765 19 1.4萬 查看原始貼文" at bounding box center [203, 101] width 406 height 202
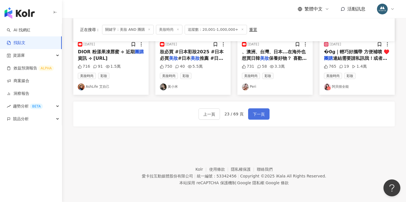
scroll to position [339, 0]
click at [258, 111] on span "下一頁" at bounding box center [259, 114] width 12 height 7
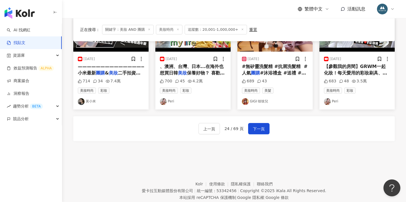
scroll to position [315, 0]
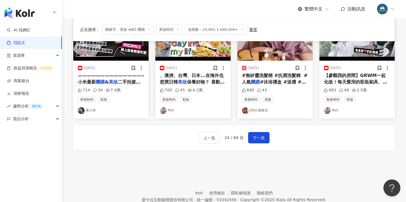
click at [266, 74] on span "#無矽靈洗髮精 #抗屑洗髮精 #人氣" at bounding box center [275, 79] width 66 height 12
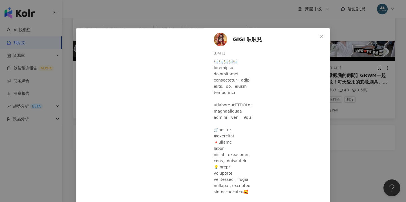
scroll to position [4, 0]
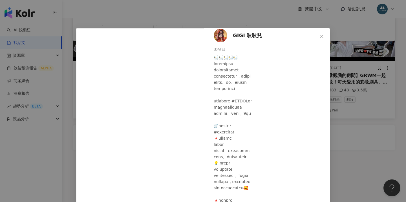
click at [373, 94] on div "GIGI 吱吱兒 [DATE] 689 43 查看原始貼文" at bounding box center [203, 101] width 406 height 202
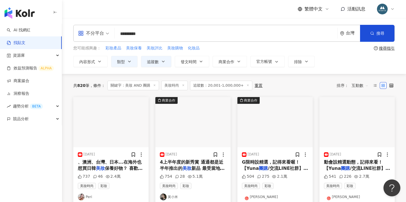
scroll to position [0, 0]
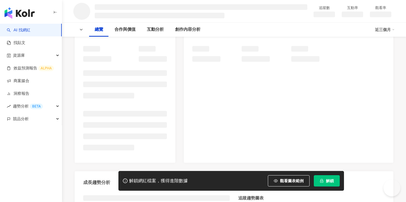
scroll to position [68, 0]
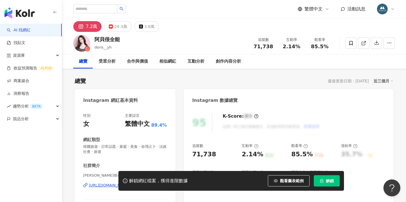
click at [329, 181] on span "解鎖" at bounding box center [330, 180] width 8 height 5
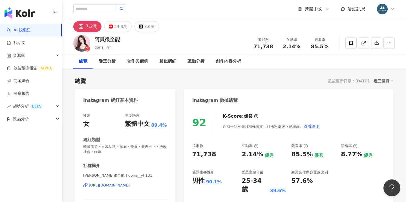
scroll to position [13, 0]
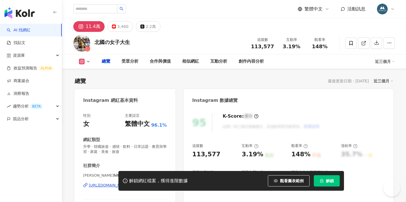
drag, startPoint x: 329, startPoint y: 183, endPoint x: 285, endPoint y: 142, distance: 60.8
click at [329, 183] on button "解鎖" at bounding box center [327, 180] width 26 height 11
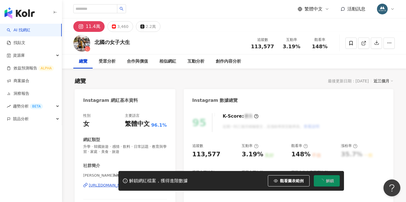
click at [5, 1] on div "button" at bounding box center [31, 12] width 62 height 24
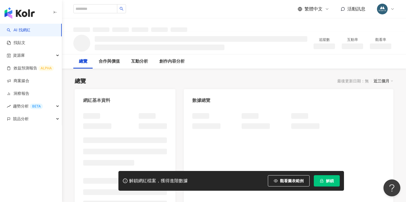
click at [328, 183] on span "解鎖" at bounding box center [330, 180] width 8 height 5
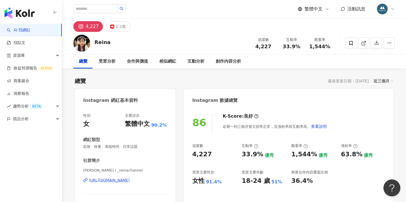
click at [4, 0] on div "button" at bounding box center [31, 12] width 62 height 24
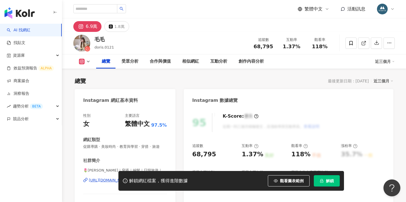
click at [328, 182] on span "解鎖" at bounding box center [330, 180] width 8 height 5
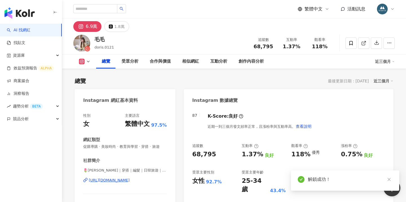
scroll to position [27, 0]
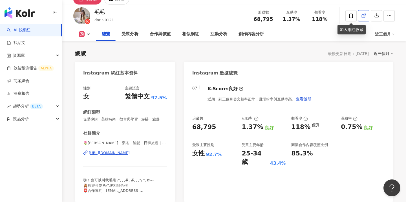
click at [362, 17] on icon at bounding box center [363, 15] width 5 height 5
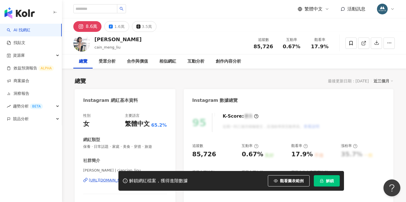
drag, startPoint x: 321, startPoint y: 181, endPoint x: 330, endPoint y: 179, distance: 8.8
click at [322, 181] on icon "lock" at bounding box center [321, 181] width 3 height 4
drag, startPoint x: 330, startPoint y: 179, endPoint x: 326, endPoint y: 179, distance: 4.5
click at [330, 179] on span "解鎖" at bounding box center [330, 180] width 8 height 5
click at [326, 179] on button "解鎖" at bounding box center [327, 180] width 26 height 11
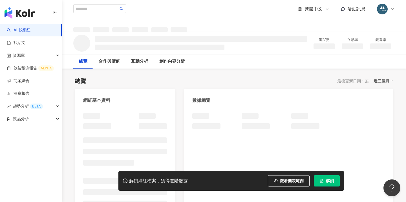
click at [321, 182] on icon "lock" at bounding box center [322, 181] width 4 height 4
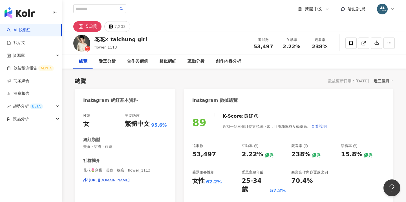
drag, startPoint x: 363, startPoint y: 41, endPoint x: 331, endPoint y: 79, distance: 50.4
click at [363, 41] on icon at bounding box center [363, 43] width 5 height 5
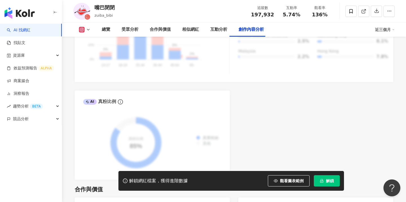
scroll to position [1706, 0]
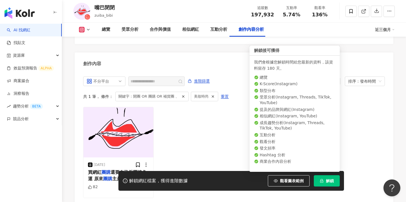
click at [229, 148] on div "[DATE] 買網紅 團購 還要自己揪團湊免運 原來 團購 主是我 82" at bounding box center [233, 152] width 301 height 91
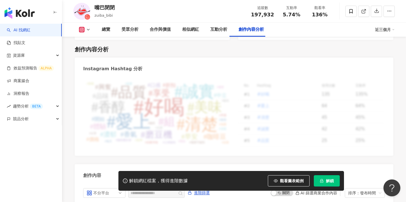
scroll to position [1584, 0]
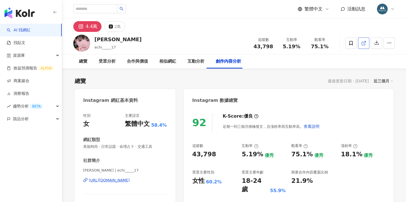
click at [362, 43] on icon at bounding box center [363, 43] width 5 height 5
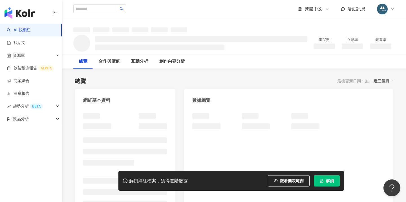
click at [321, 179] on icon "lock" at bounding box center [322, 181] width 4 height 4
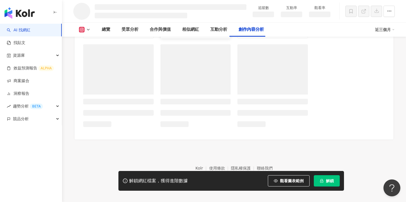
scroll to position [1499, 0]
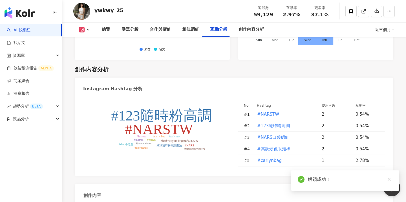
scroll to position [0, 0]
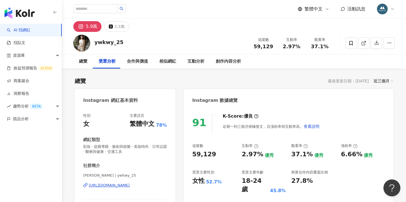
click at [363, 13] on div "繁體中文 活動訊息" at bounding box center [346, 8] width 97 height 11
click at [363, 12] on span "活動訊息" at bounding box center [356, 9] width 18 height 6
click at [363, 11] on span "活動訊息" at bounding box center [356, 8] width 18 height 5
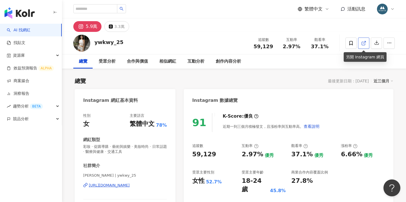
click at [364, 43] on icon at bounding box center [363, 43] width 5 height 5
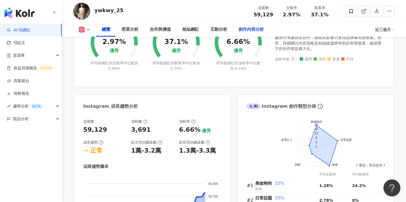
click at [249, 29] on div "創作內容分析" at bounding box center [250, 29] width 25 height 7
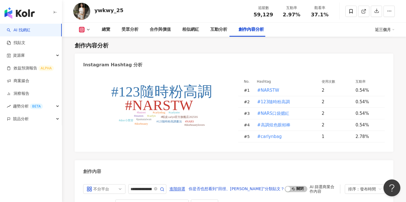
scroll to position [1218, 0]
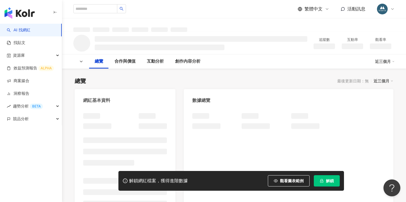
click at [325, 180] on button "解鎖" at bounding box center [327, 180] width 26 height 11
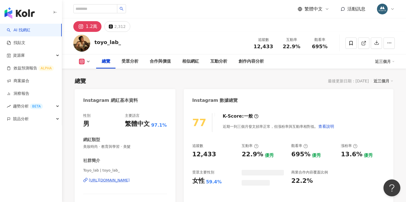
scroll to position [37, 0]
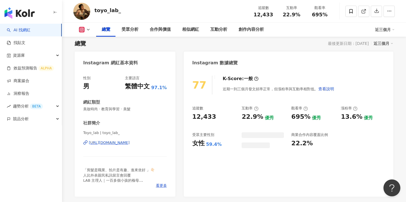
drag, startPoint x: 174, startPoint y: 99, endPoint x: 188, endPoint y: 103, distance: 13.8
click at [174, 99] on div "性別 男 主要語言 繁體中文 97.1% 網紅類型 美妝時尚 · 教育與學習 · 美髮 社群簡介 Toyo_lab | toyo_lab_ [URL][DOM…" at bounding box center [125, 133] width 101 height 127
drag, startPoint x: 188, startPoint y: 103, endPoint x: 355, endPoint y: 37, distance: 179.8
click at [188, 103] on div "Instagram 數據總覽 77 K-Score : 一般 近期一到三個月發文頻率正常，但漲粉率與互動率相對低。 查看說明 追蹤數 12,433 互動率 2…" at bounding box center [288, 124] width 209 height 145
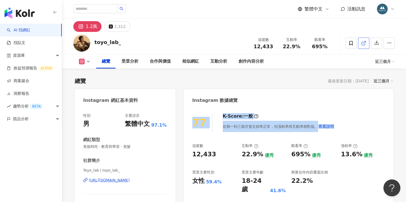
click at [364, 43] on icon at bounding box center [363, 43] width 5 height 5
click at [194, 79] on div "總覽 最後更新日期：[DATE] 近三個月" at bounding box center [234, 81] width 318 height 8
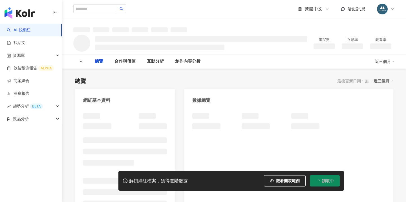
type input "**********"
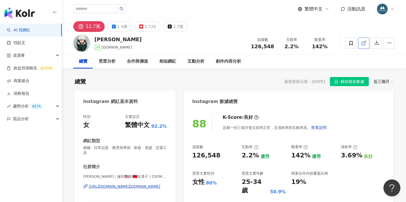
drag, startPoint x: 322, startPoint y: 76, endPoint x: 361, endPoint y: 11, distance: 75.7
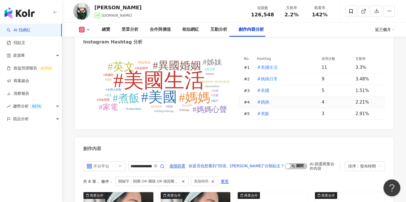
scroll to position [1618, 0]
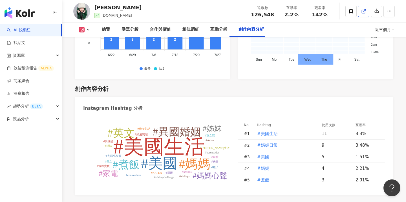
click at [362, 12] on icon at bounding box center [363, 11] width 5 height 5
click at [364, 11] on icon at bounding box center [363, 11] width 5 height 5
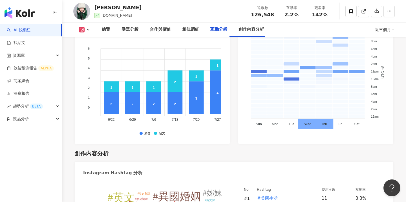
scroll to position [1326, 0]
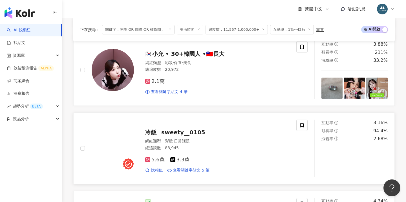
scroll to position [903, 0]
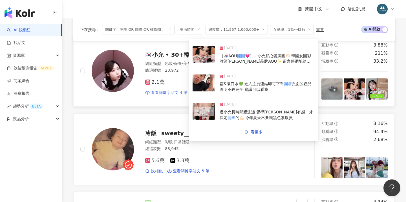
click at [179, 90] on span "查看關鍵字貼文 4 筆" at bounding box center [169, 93] width 37 height 6
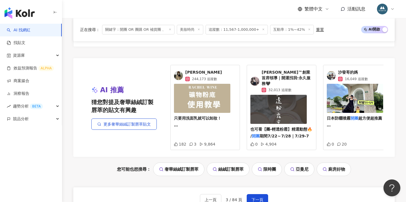
scroll to position [1160, 0]
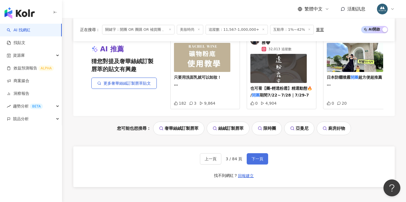
click at [258, 156] on span "下一頁" at bounding box center [257, 158] width 12 height 5
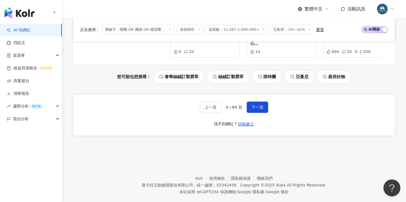
scroll to position [1206, 0]
click at [254, 105] on span "下一頁" at bounding box center [257, 107] width 12 height 5
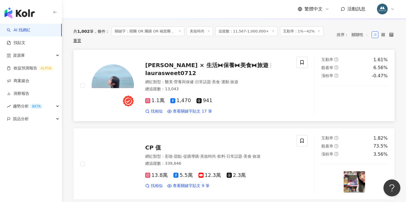
scroll to position [0, 0]
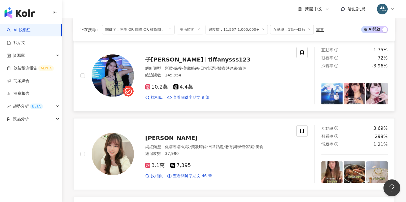
click at [162, 66] on div "網紅類型 ： 彩妝 · 保養 · 美妝時尚 · 日常話題 · 醫療與健康 · 旅遊" at bounding box center [217, 69] width 144 height 6
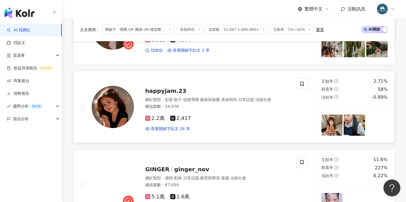
scroll to position [1068, 0]
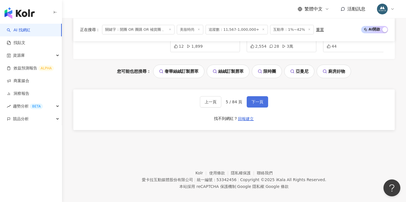
click at [256, 96] on button "下一頁" at bounding box center [257, 101] width 21 height 11
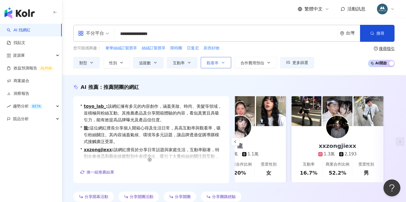
scroll to position [0, 0]
click at [212, 65] on button "觀看率" at bounding box center [216, 62] width 30 height 11
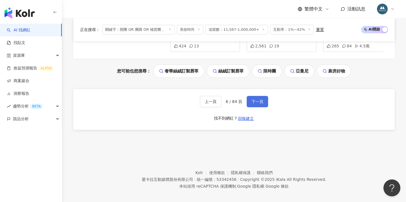
scroll to position [1206, 0]
click at [260, 99] on span "下一頁" at bounding box center [257, 101] width 12 height 5
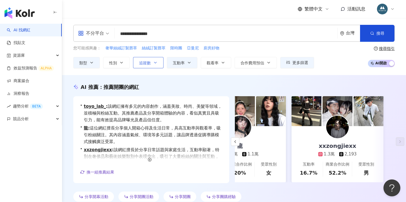
scroll to position [0, 0]
click at [155, 64] on icon "button" at bounding box center [155, 62] width 5 height 5
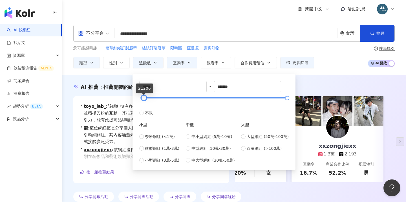
type input "*****"
click at [145, 98] on div at bounding box center [144, 97] width 3 height 3
click at [325, 69] on div "**********" at bounding box center [234, 46] width 344 height 57
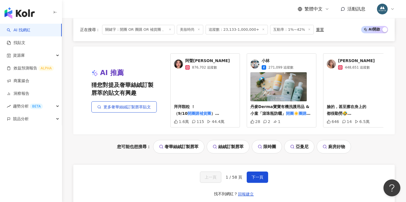
scroll to position [1146, 0]
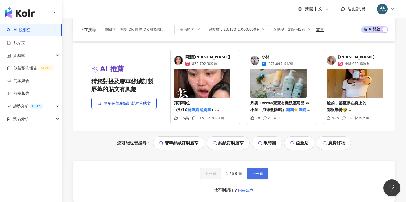
click at [257, 171] on span "下一頁" at bounding box center [257, 173] width 12 height 5
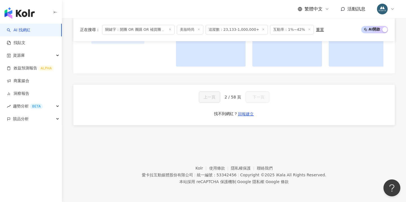
scroll to position [584, 0]
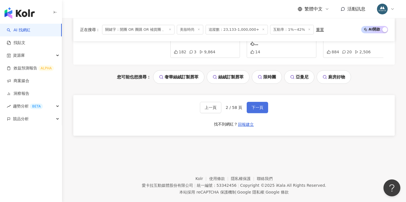
click at [255, 105] on span "下一頁" at bounding box center [257, 107] width 12 height 5
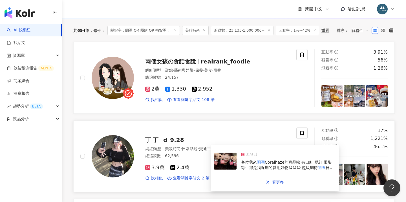
scroll to position [180, 0]
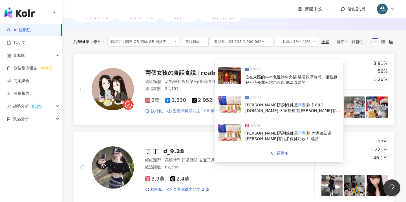
click at [190, 112] on span "查看關鍵字貼文 108 筆" at bounding box center [194, 111] width 42 height 6
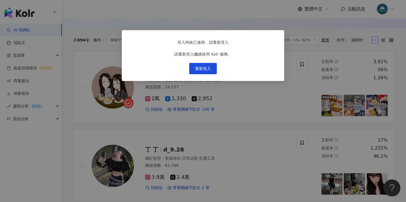
scroll to position [186, 0]
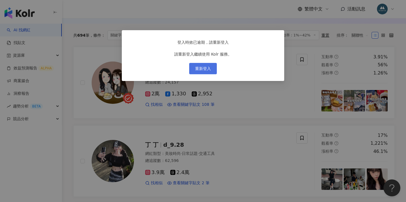
click at [203, 71] on span "重新登入" at bounding box center [203, 68] width 16 height 5
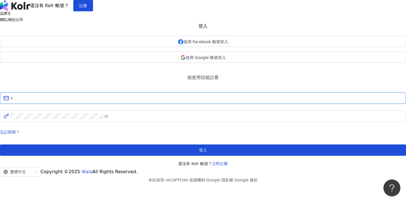
type input "**********"
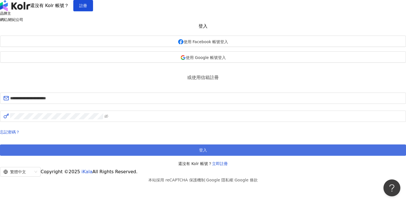
click at [203, 156] on button "登入" at bounding box center [203, 149] width 406 height 11
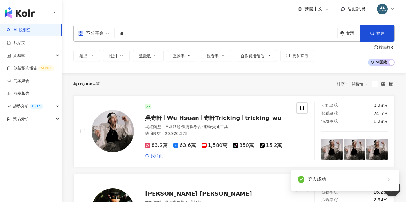
type input "*"
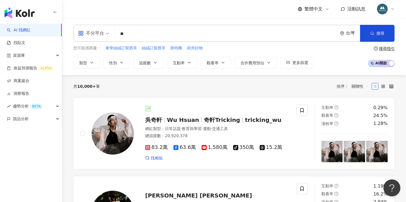
type input "*"
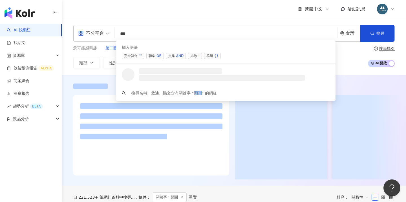
click at [155, 55] on span "聯集 OR" at bounding box center [154, 56] width 17 height 6
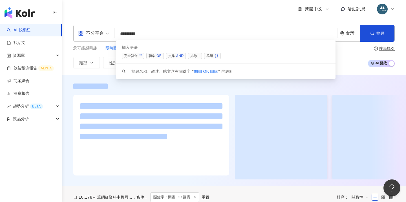
click at [160, 54] on div "OR" at bounding box center [158, 56] width 5 height 6
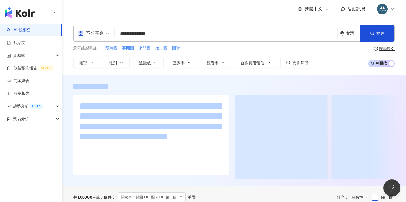
click at [184, 34] on input "**********" at bounding box center [226, 33] width 218 height 11
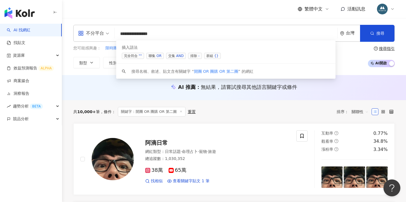
click at [158, 55] on div "OR" at bounding box center [158, 56] width 5 height 6
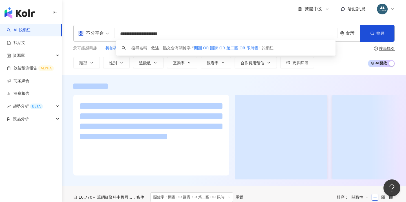
type input "**********"
click at [104, 68] on div "**********" at bounding box center [234, 46] width 344 height 57
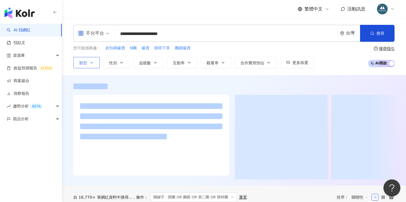
click at [93, 64] on icon "button" at bounding box center [91, 62] width 5 height 5
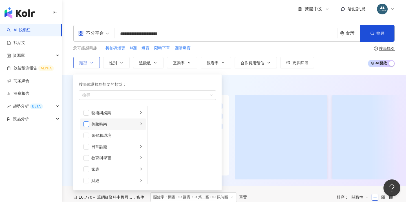
click at [87, 124] on span "button" at bounding box center [86, 124] width 6 height 6
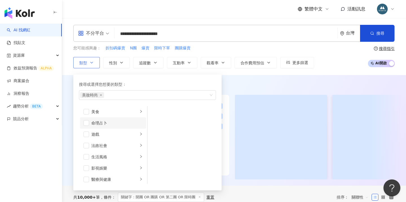
scroll to position [137, 0]
click at [236, 80] on div at bounding box center [234, 130] width 344 height 110
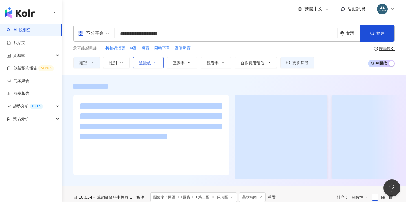
click at [157, 63] on button "追蹤數" at bounding box center [148, 62] width 30 height 11
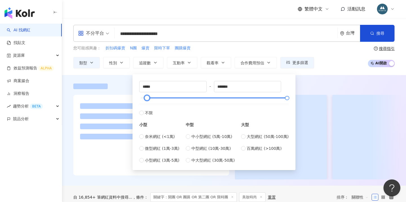
click at [147, 98] on div at bounding box center [214, 97] width 146 height 3
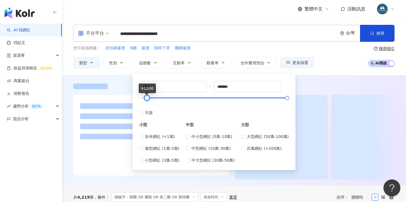
click at [145, 98] on div at bounding box center [146, 97] width 3 height 3
type input "*****"
click at [142, 99] on div at bounding box center [143, 97] width 3 height 3
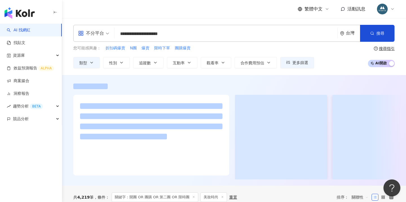
click at [302, 74] on div "**********" at bounding box center [234, 46] width 344 height 57
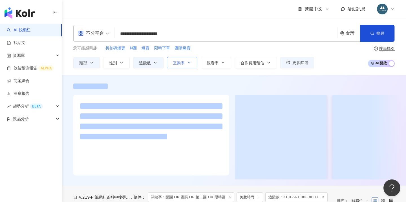
click at [183, 63] on span "互動率" at bounding box center [179, 63] width 12 height 5
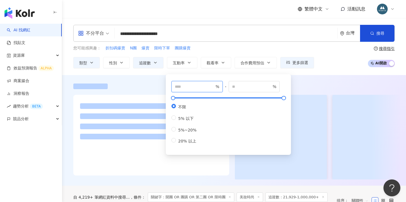
type input "*"
click at [212, 86] on input "*" at bounding box center [194, 86] width 39 height 6
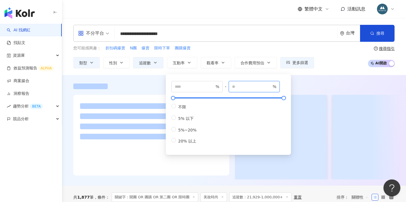
click at [271, 85] on input "*" at bounding box center [251, 86] width 39 height 6
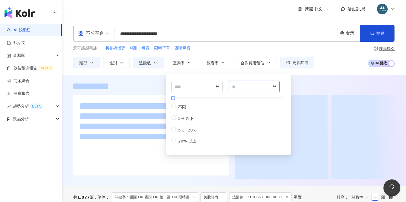
click at [271, 85] on input "*" at bounding box center [251, 86] width 39 height 6
click at [271, 85] on input "**" at bounding box center [251, 86] width 39 height 6
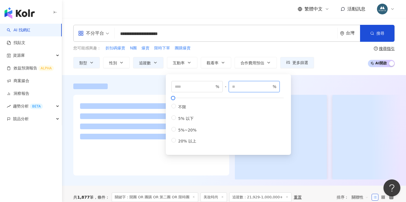
click at [271, 85] on input "**" at bounding box center [251, 86] width 39 height 6
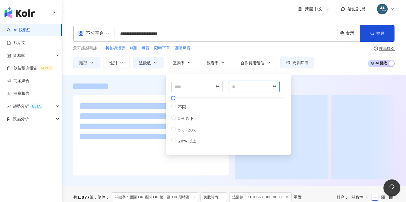
click at [271, 85] on input "**" at bounding box center [251, 86] width 39 height 6
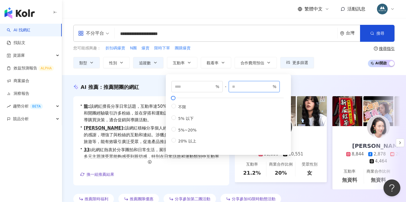
click at [271, 85] on input "**" at bounding box center [251, 86] width 39 height 6
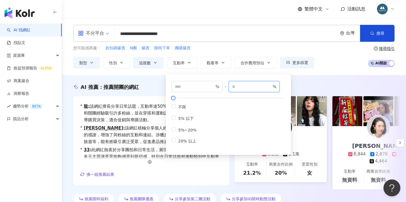
click at [271, 85] on input "**" at bounding box center [251, 86] width 39 height 6
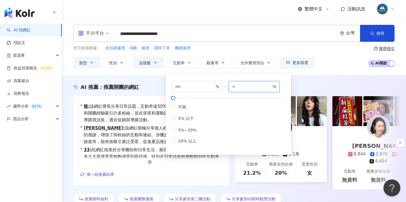
click at [271, 85] on input "**" at bounding box center [251, 86] width 39 height 6
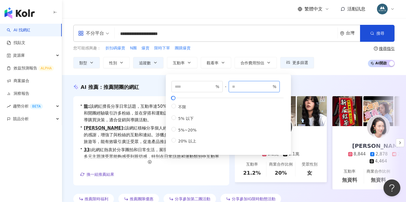
click at [271, 85] on input "**" at bounding box center [251, 86] width 39 height 6
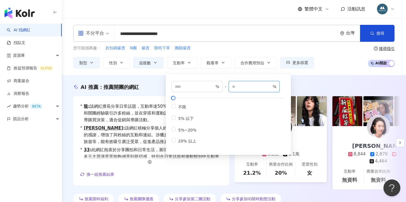
click at [271, 85] on input "**" at bounding box center [251, 86] width 39 height 6
type input "**"
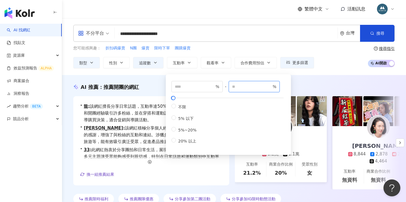
click at [271, 85] on input "**" at bounding box center [251, 86] width 39 height 6
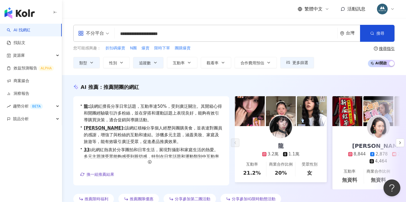
click at [323, 79] on div "AI 推薦 ： 推薦開團的網紅 • 龍 : 該網紅擅長分享日常話題，互動率達50%，受到廣泛關注。其開箱心得和開團經驗吸引許多粉絲，並在穿搭和運動話題上表現良…" at bounding box center [234, 143] width 344 height 137
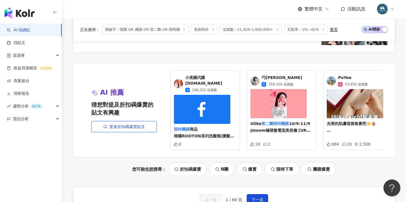
scroll to position [1130, 0]
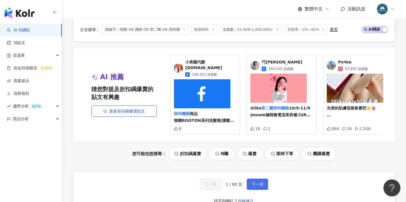
click at [255, 182] on span "下一頁" at bounding box center [257, 184] width 12 height 5
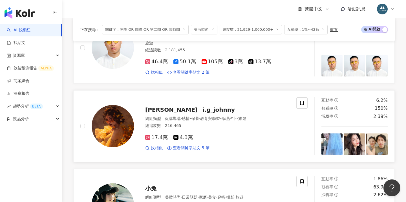
scroll to position [553, 0]
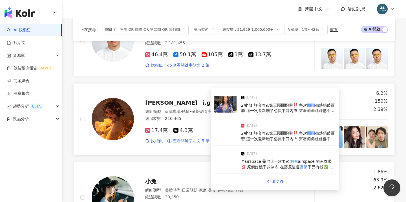
click at [191, 140] on span "查看關鍵字貼文 5 筆" at bounding box center [191, 141] width 37 height 6
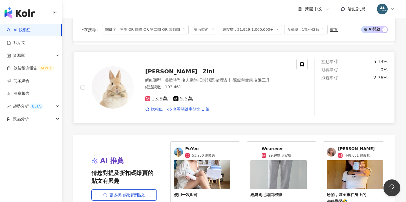
scroll to position [1209, 0]
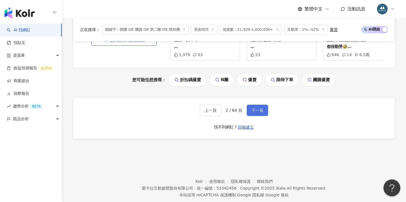
click at [255, 108] on button "下一頁" at bounding box center [257, 110] width 21 height 11
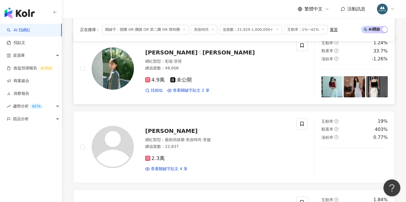
scroll to position [975, 0]
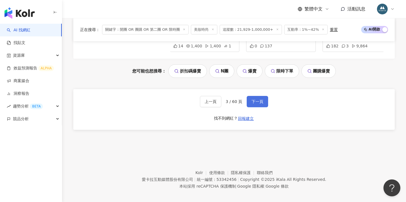
click at [260, 99] on span "下一頁" at bounding box center [257, 101] width 12 height 5
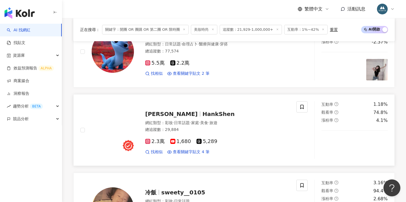
scroll to position [467, 0]
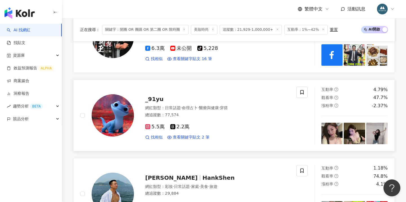
click at [249, 108] on div "網紅類型 ： 日常話題 · 命理占卜 · 醫療與健康 · 穿搭" at bounding box center [217, 108] width 144 height 6
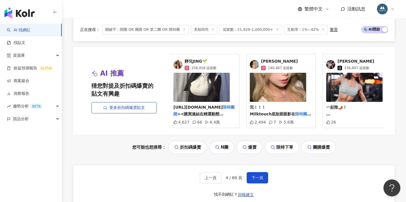
scroll to position [0, 0]
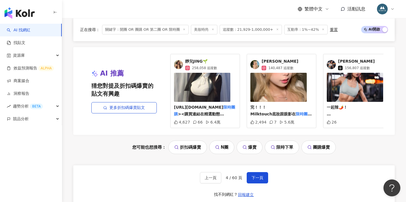
click at [181, 60] on img at bounding box center [178, 64] width 9 height 9
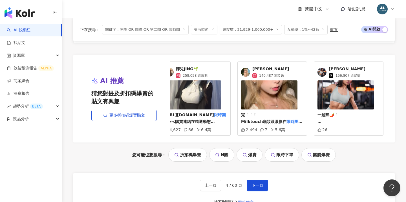
scroll to position [0, 9]
click at [254, 183] on span "下一頁" at bounding box center [257, 185] width 12 height 5
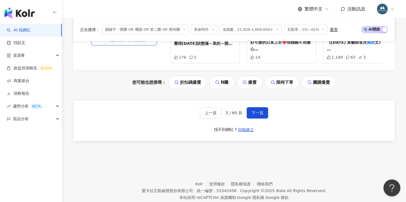
scroll to position [1136, 0]
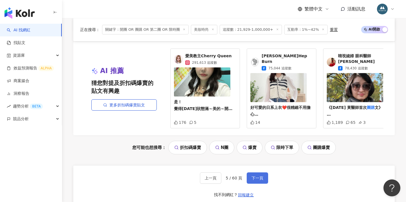
click at [258, 176] on span "下一頁" at bounding box center [257, 178] width 12 height 5
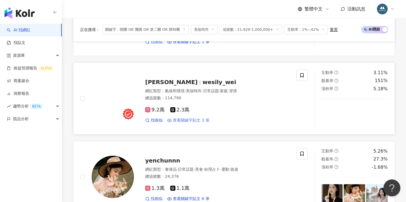
scroll to position [252, 0]
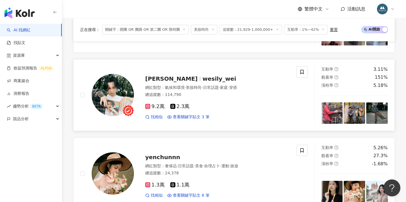
click at [175, 79] on span "Wei Chang" at bounding box center [173, 78] width 57 height 7
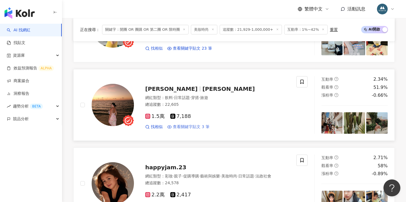
scroll to position [505, 0]
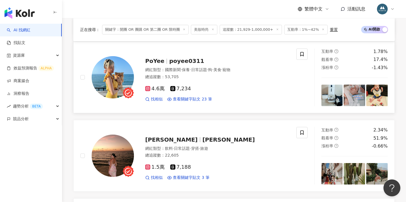
click at [160, 67] on div "網紅類型 ： 國際新聞 · 保養 · 日常話題 · 狗 · 美食 · 寵物" at bounding box center [217, 70] width 144 height 6
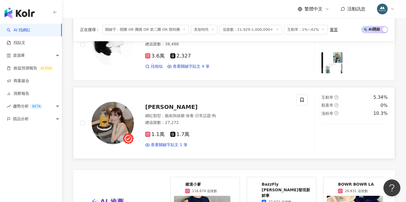
scroll to position [1206, 0]
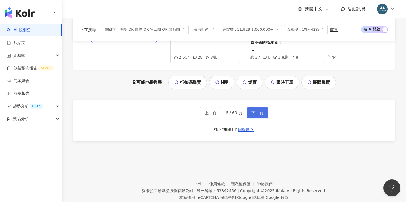
click at [260, 107] on button "下一頁" at bounding box center [257, 112] width 21 height 11
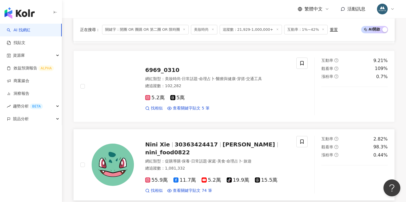
scroll to position [339, 0]
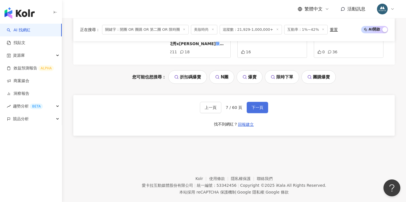
click at [258, 102] on button "下一頁" at bounding box center [257, 107] width 21 height 11
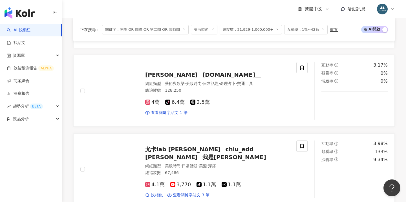
scroll to position [578, 0]
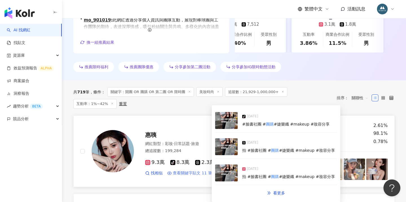
click at [203, 170] on span "查看關鍵字貼文 11 筆" at bounding box center [192, 173] width 39 height 6
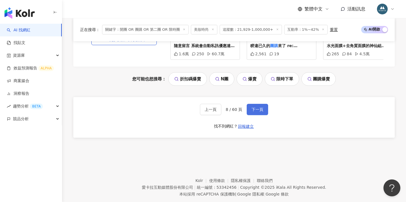
click at [258, 104] on button "下一頁" at bounding box center [257, 109] width 21 height 11
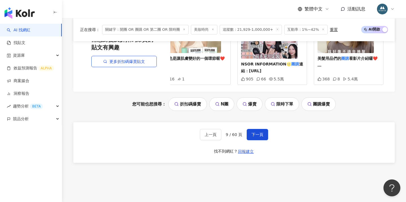
scroll to position [1180, 0]
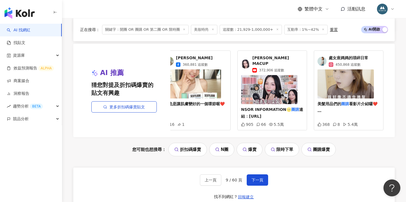
scroll to position [1135, 0]
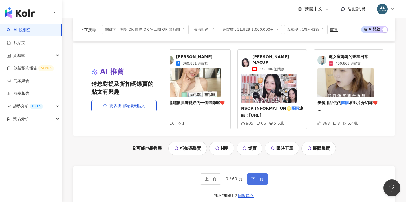
click at [259, 176] on span "下一頁" at bounding box center [257, 178] width 12 height 5
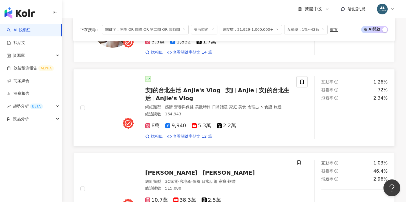
scroll to position [713, 0]
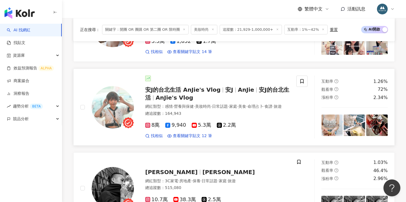
click at [174, 94] on span "AnJie's Vlog" at bounding box center [174, 97] width 37 height 7
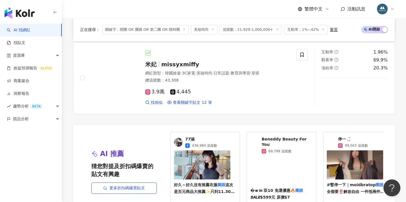
scroll to position [1066, 0]
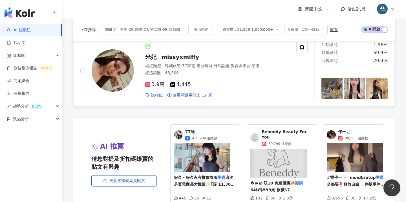
click at [173, 57] on span "missyxmiffy" at bounding box center [180, 57] width 38 height 7
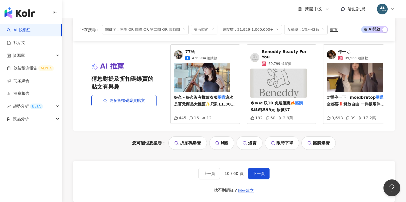
scroll to position [1146, 0]
click at [257, 171] on span "下一頁" at bounding box center [259, 173] width 12 height 5
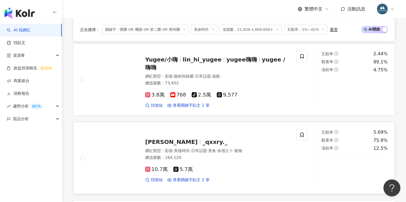
scroll to position [655, 0]
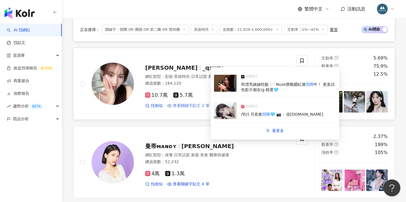
click at [193, 103] on span "查看關鍵字貼文 2 筆" at bounding box center [191, 106] width 37 height 6
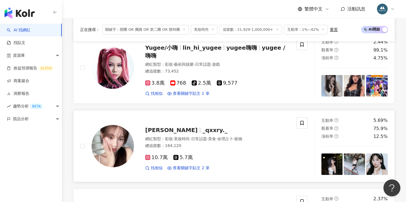
scroll to position [715, 0]
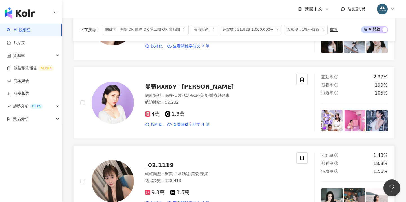
click at [165, 161] on div "_02.1119" at bounding box center [217, 165] width 144 height 8
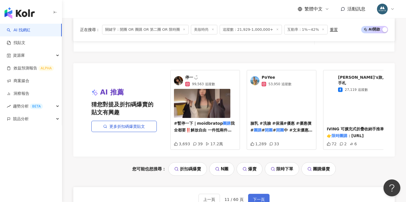
scroll to position [1136, 0]
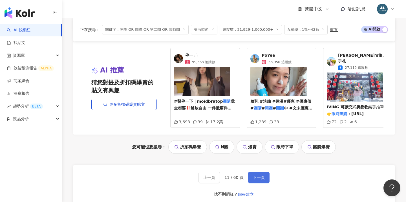
click at [260, 175] on span "下一頁" at bounding box center [259, 177] width 12 height 5
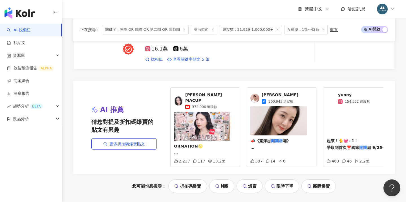
scroll to position [1189, 0]
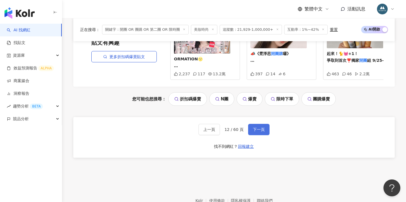
click at [255, 124] on button "下一頁" at bounding box center [258, 129] width 21 height 11
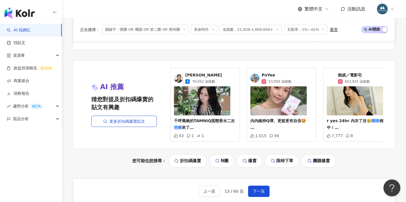
scroll to position [1052, 0]
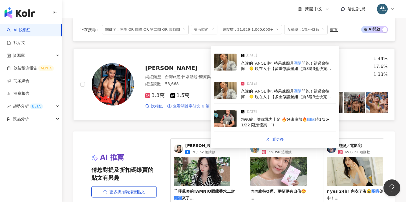
click at [193, 103] on span "查看關鍵字貼文 6 筆" at bounding box center [191, 106] width 37 height 6
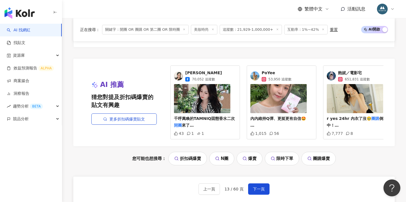
scroll to position [1137, 0]
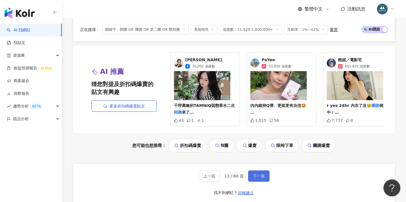
click at [259, 174] on span "下一頁" at bounding box center [259, 176] width 12 height 5
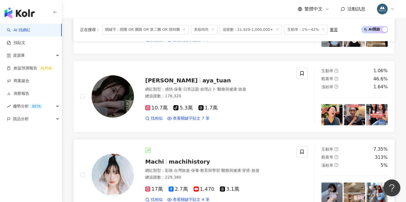
scroll to position [1016, 0]
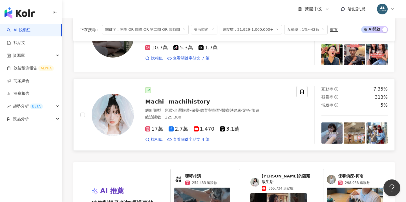
click at [165, 98] on span "Machi" at bounding box center [156, 101] width 23 height 7
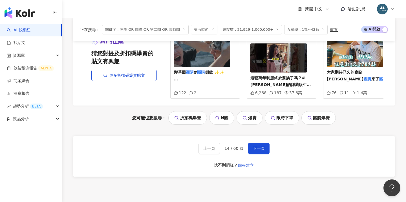
scroll to position [1185, 0]
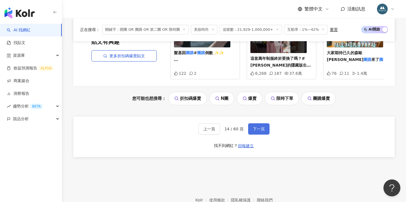
click at [258, 127] on span "下一頁" at bounding box center [259, 129] width 12 height 5
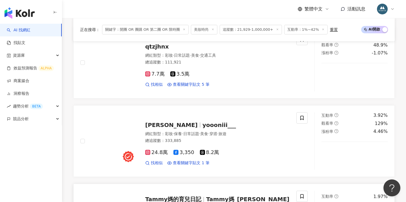
scroll to position [802, 0]
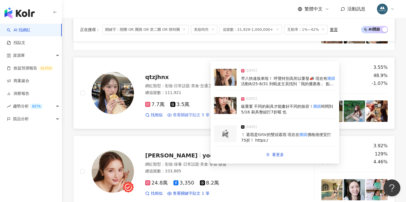
click at [192, 112] on span "查看關鍵字貼文 5 筆" at bounding box center [191, 115] width 37 height 6
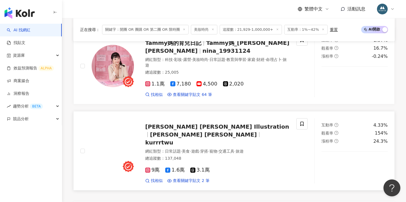
scroll to position [1035, 0]
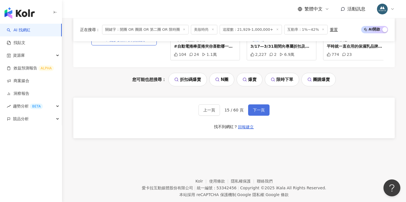
click at [251, 104] on button "下一頁" at bounding box center [258, 109] width 21 height 11
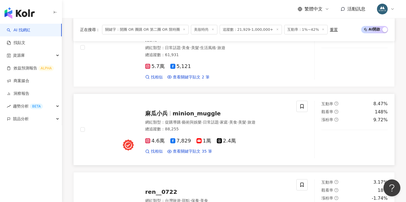
scroll to position [336, 0]
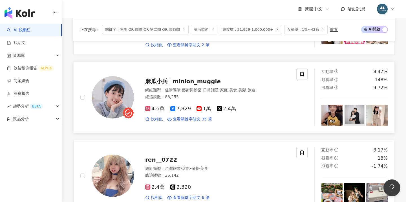
click at [177, 78] on span "minion_muggle" at bounding box center [196, 81] width 48 height 7
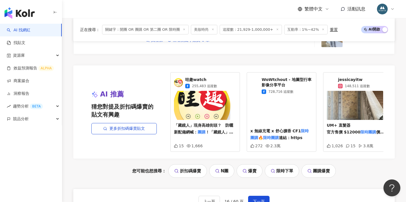
scroll to position [1184, 0]
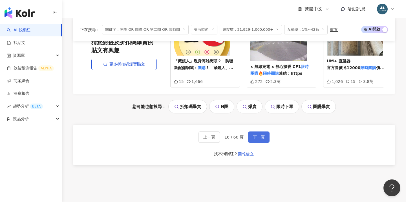
click at [262, 135] on span "下一頁" at bounding box center [259, 137] width 12 height 5
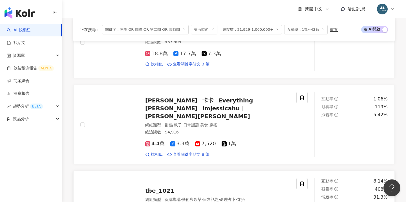
scroll to position [417, 0]
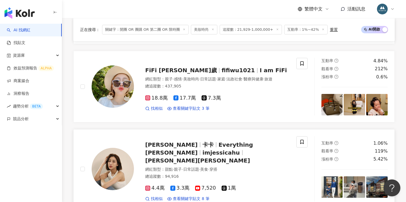
click at [202, 143] on span "卡卡" at bounding box center [207, 144] width 11 height 7
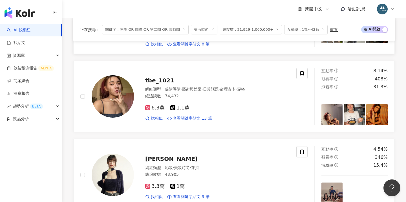
scroll to position [593, 0]
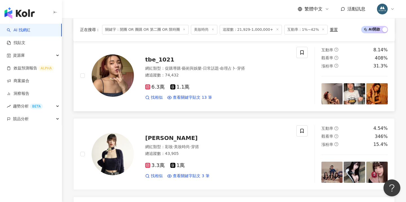
click at [153, 51] on div "tbe_1021 網紅類型 ： 促購導購 · 藝術與娛樂 · 日常話題 · 命理占卜 · 穿搭 總追蹤數 ： 74,432 6.3萬 1.1萬 找相似 查看關…" at bounding box center [212, 75] width 156 height 49
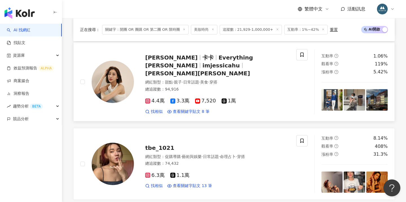
scroll to position [485, 0]
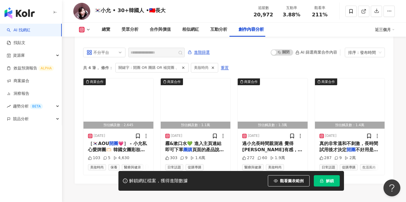
scroll to position [1750, 0]
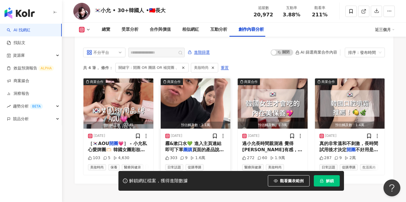
click at [210, 147] on span "頁面的產品說明不夠完全 建議可以看我" at bounding box center [194, 153] width 59 height 12
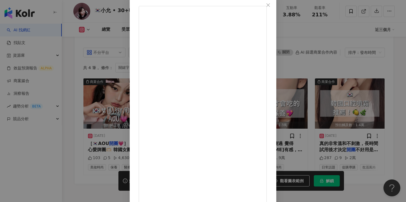
scroll to position [32, 0]
click at [352, 124] on div "🇰🇷[PERSON_NAME] • 30+[DEMOGRAPHIC_DATA]人 •🇹🇼長大 [DATE] [DATE]帶著我乾弟來分享一個東西給大家🥹 - …" at bounding box center [203, 101] width 406 height 202
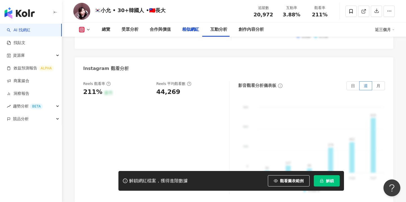
scroll to position [349, 0]
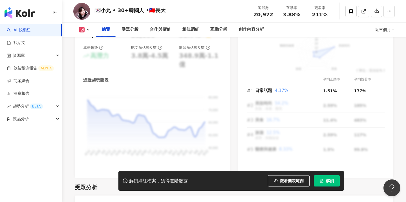
click at [325, 179] on button "解鎖" at bounding box center [327, 180] width 26 height 11
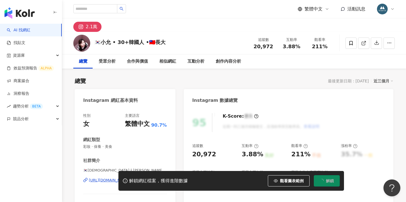
scroll to position [0, 0]
click at [363, 46] on link at bounding box center [363, 42] width 11 height 11
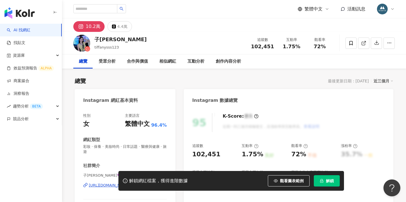
click at [333, 182] on span "解鎖" at bounding box center [330, 180] width 8 height 5
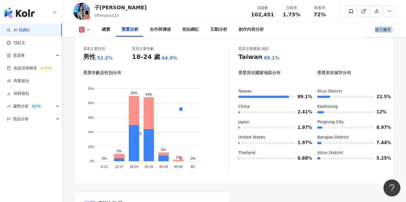
scroll to position [525, 0]
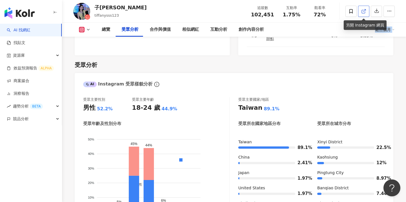
click at [364, 11] on icon at bounding box center [363, 11] width 5 height 5
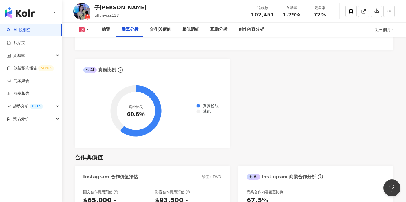
click at [247, 61] on div "AI Instagram 受眾樣貌分析 受眾主要性別 男性 52.2% 受眾主要年齡 18-24 歲 44.9% 受眾年齡及性別分布 男性 女性 50% 50…" at bounding box center [234, 18] width 318 height 259
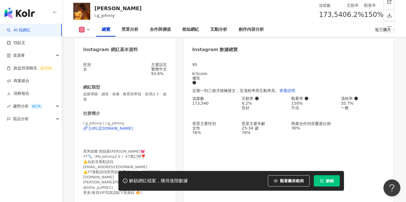
click at [323, 179] on icon "lock" at bounding box center [322, 181] width 4 height 4
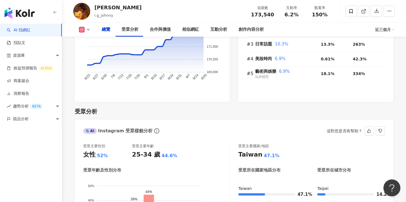
scroll to position [332, 0]
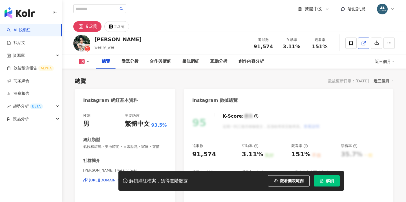
click at [364, 42] on icon at bounding box center [363, 43] width 5 height 5
click at [364, 44] on icon at bounding box center [363, 43] width 5 height 5
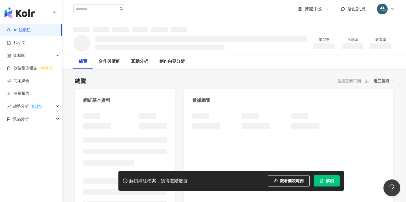
click at [325, 182] on button "解鎖" at bounding box center [327, 180] width 26 height 11
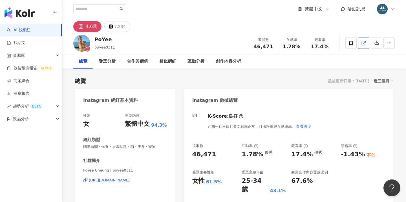
click at [362, 41] on icon at bounding box center [363, 43] width 5 height 5
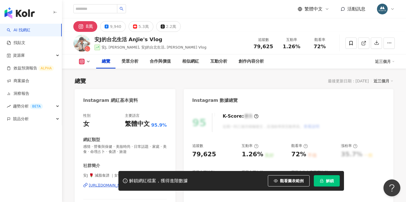
click at [326, 181] on span "解鎖" at bounding box center [330, 180] width 8 height 5
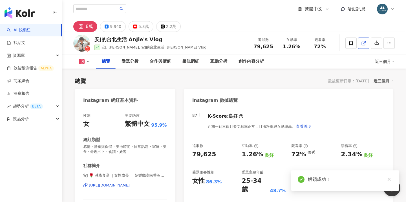
click at [361, 44] on icon at bounding box center [362, 43] width 3 height 3
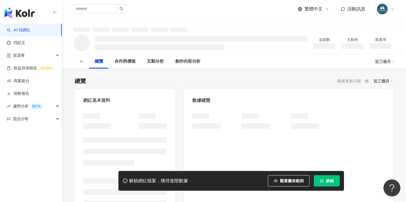
drag, startPoint x: 331, startPoint y: 180, endPoint x: 328, endPoint y: 180, distance: 3.1
click at [331, 180] on span "解鎖" at bounding box center [330, 180] width 8 height 5
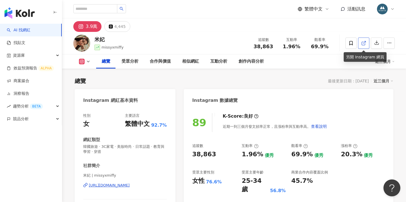
click at [361, 41] on icon at bounding box center [363, 43] width 5 height 5
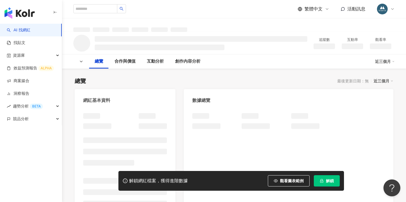
click at [327, 177] on button "解鎖" at bounding box center [327, 180] width 26 height 11
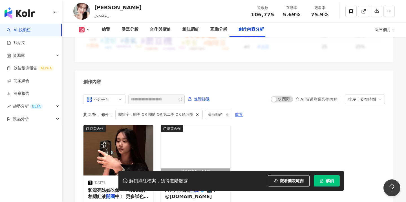
scroll to position [1728, 0]
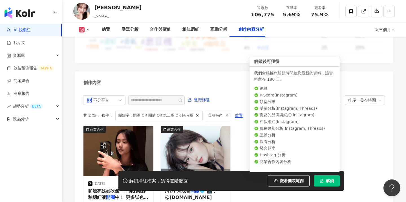
click at [325, 182] on button "解鎖" at bounding box center [327, 180] width 26 height 11
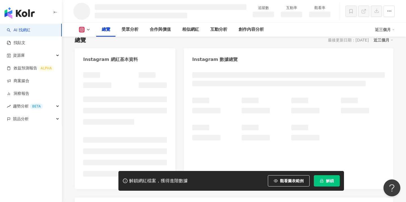
scroll to position [29, 0]
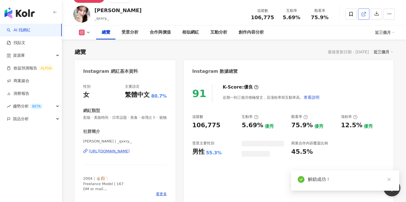
click at [362, 17] on icon at bounding box center [363, 14] width 5 height 5
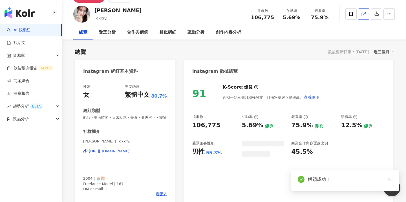
click at [363, 16] on icon at bounding box center [362, 14] width 3 height 3
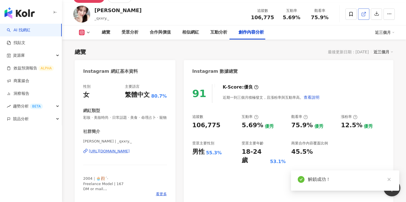
scroll to position [1751, 0]
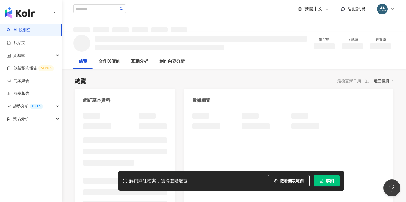
click at [330, 182] on span "解鎖" at bounding box center [330, 180] width 8 height 5
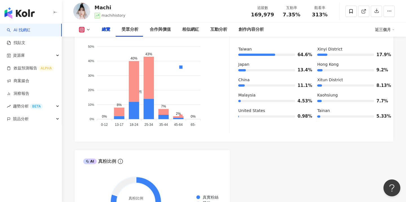
scroll to position [101, 0]
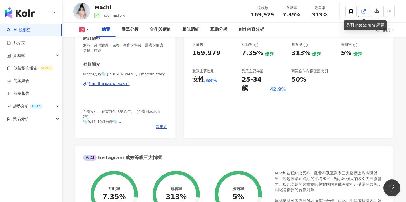
click at [362, 13] on icon at bounding box center [363, 11] width 5 height 5
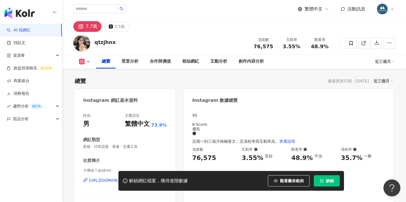
click at [323, 181] on icon "lock" at bounding box center [322, 181] width 4 height 4
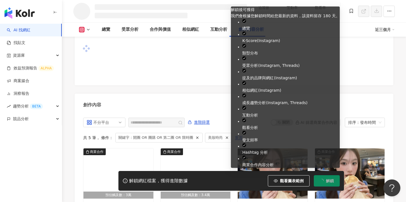
scroll to position [1652, 0]
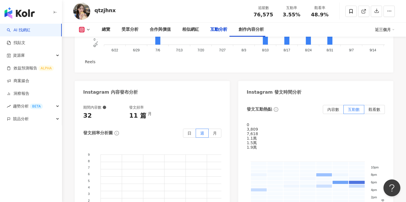
scroll to position [1500, 0]
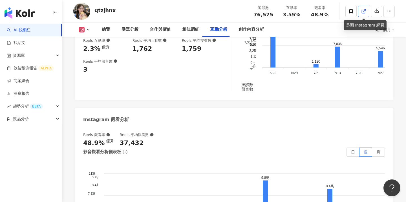
click at [362, 8] on span at bounding box center [363, 11] width 5 height 6
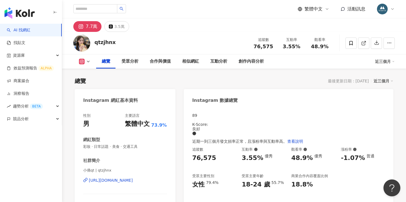
scroll to position [0, 0]
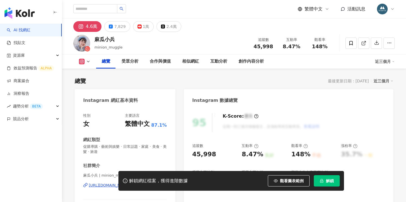
scroll to position [21, 0]
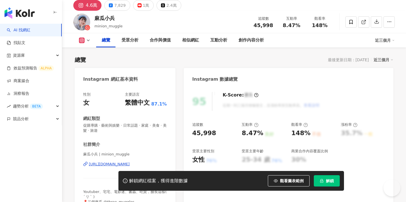
click at [319, 178] on button "解鎖" at bounding box center [327, 180] width 26 height 11
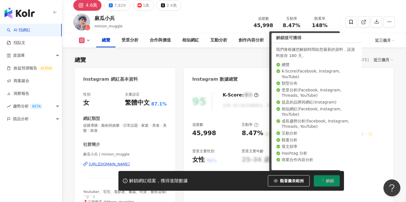
click at [239, 58] on div "總覽 最後更新日期：[DATE] 近三個月" at bounding box center [234, 60] width 318 height 8
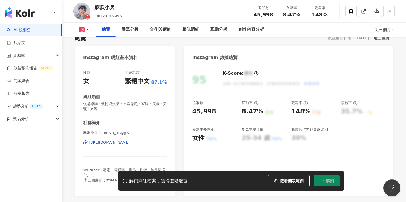
scroll to position [41, 0]
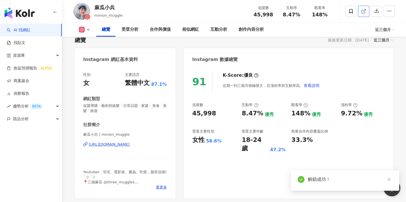
scroll to position [95, 0]
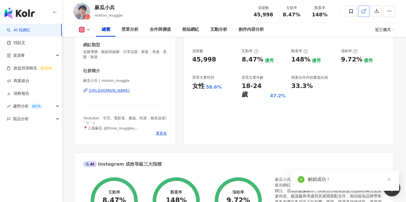
click at [364, 11] on line at bounding box center [364, 10] width 2 height 2
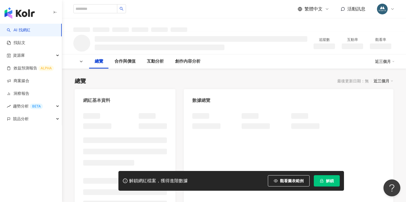
click at [323, 179] on button "解鎖" at bounding box center [327, 180] width 26 height 11
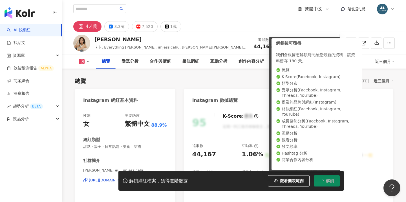
click at [226, 113] on div "K-Score : 優良" at bounding box center [241, 116] width 36 height 6
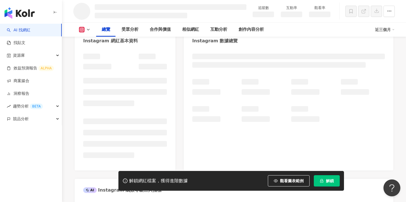
scroll to position [7, 0]
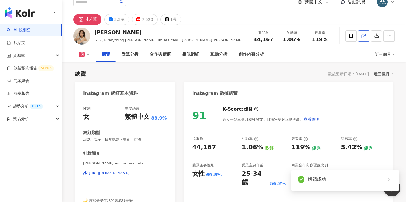
click at [362, 39] on icon at bounding box center [363, 36] width 5 height 5
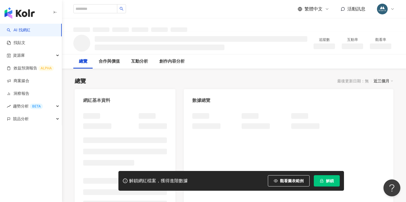
click at [320, 183] on button "解鎖" at bounding box center [327, 180] width 26 height 11
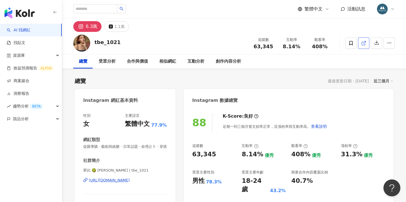
click at [364, 45] on icon at bounding box center [362, 43] width 3 height 3
